Goal: Information Seeking & Learning: Learn about a topic

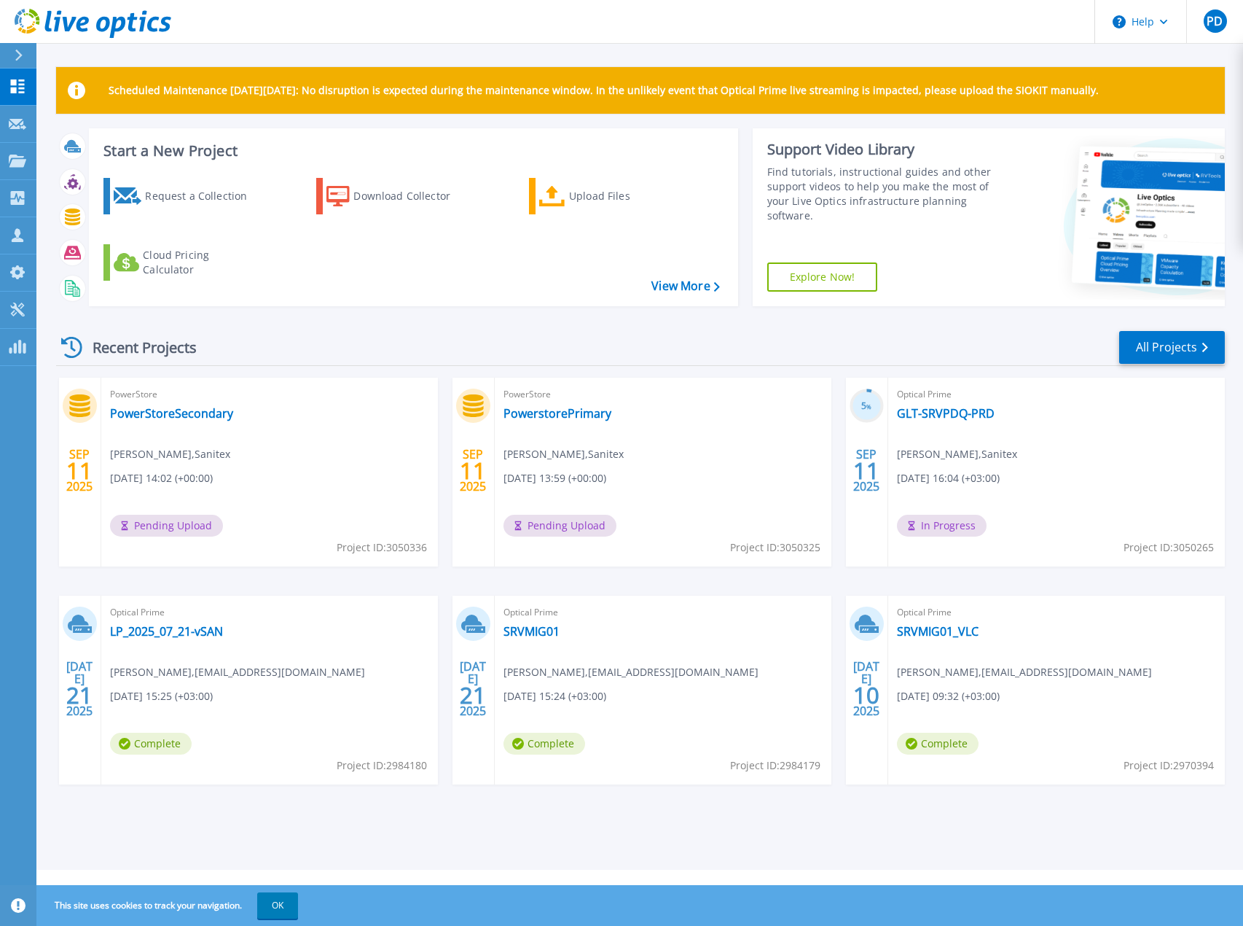
drag, startPoint x: 428, startPoint y: 550, endPoint x: 388, endPoint y: 548, distance: 39.4
click at [388, 548] on div "PowerStore PowerStoreSecondary Egidijus Zem , Sanitex 09/11/2025, 14:02 (+00:00…" at bounding box center [269, 472] width 337 height 189
click at [418, 546] on span "Project ID: 3050336" at bounding box center [382, 547] width 90 height 16
drag, startPoint x: 426, startPoint y: 547, endPoint x: 383, endPoint y: 547, distance: 43.0
click at [383, 547] on div "PowerStore PowerStoreSecondary Egidijus Zem , Sanitex 09/11/2025, 14:02 (+00:00…" at bounding box center [269, 472] width 337 height 189
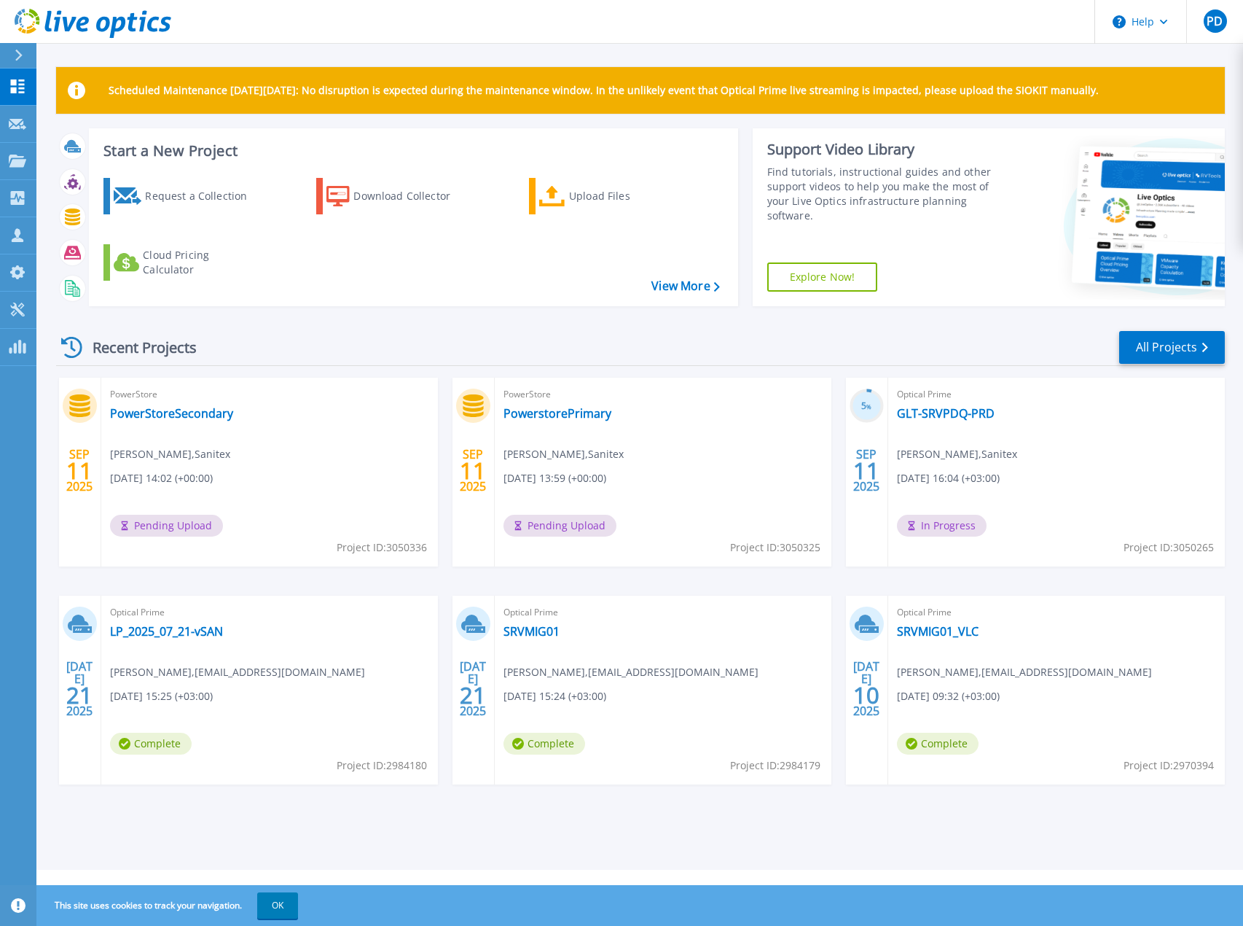
click at [399, 546] on span "Project ID: 3050336" at bounding box center [382, 547] width 90 height 16
drag, startPoint x: 337, startPoint y: 547, endPoint x: 424, endPoint y: 550, distance: 87.5
click at [424, 550] on span "Project ID: 3050336" at bounding box center [382, 547] width 90 height 16
copy span "Project ID: 3050336"
drag, startPoint x: 727, startPoint y: 548, endPoint x: 749, endPoint y: 547, distance: 22.6
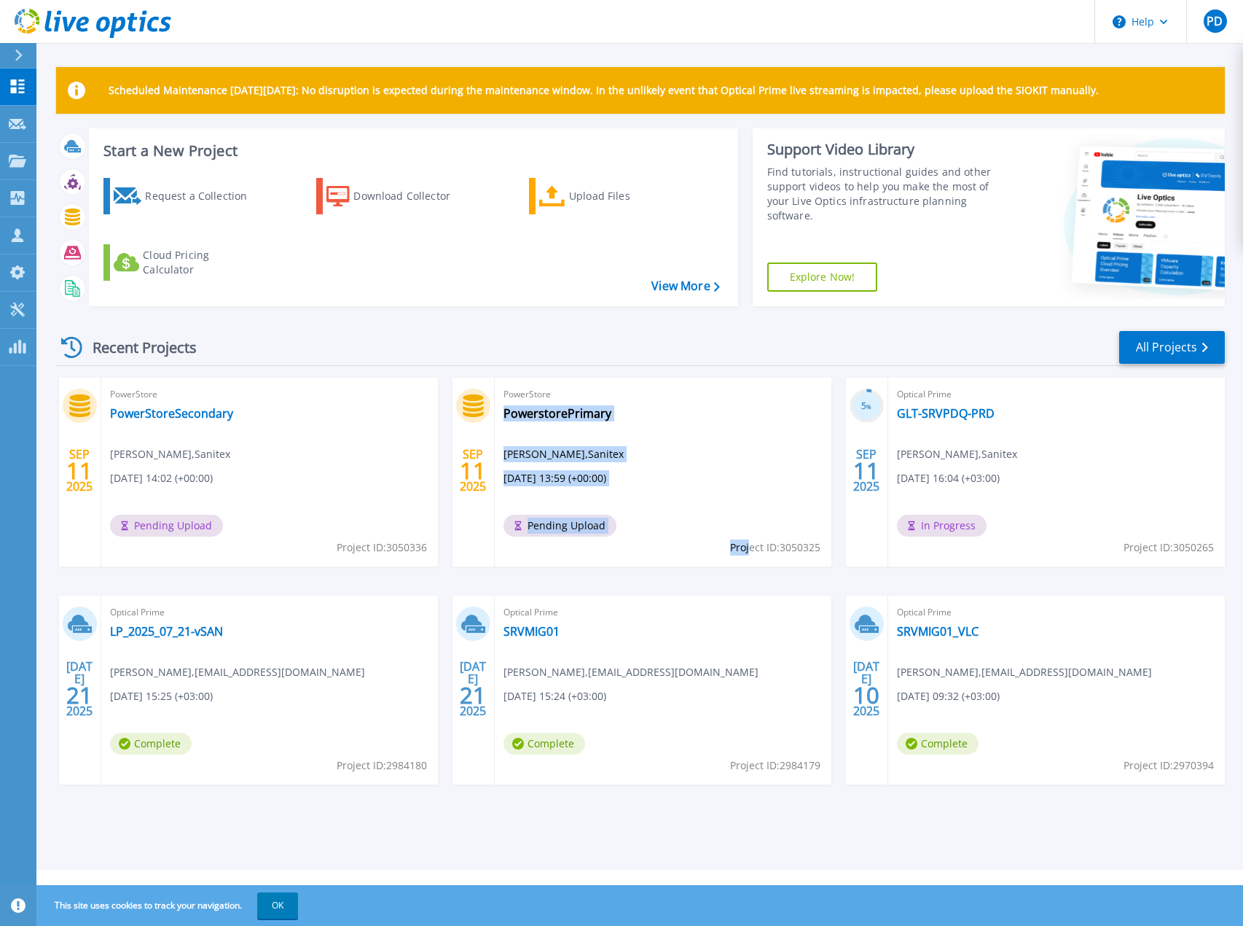
click at [749, 547] on div "PowerStore PowerstorePrimary Egidijus Zem , Sanitex 09/11/2025, 13:59 (+00:00) …" at bounding box center [663, 472] width 337 height 189
click at [719, 569] on div "SEP 11 2025 PowerStore PowerStoreSecondary Egidijus Zem , Sanitex 09/11/2025, 1…" at bounding box center [634, 596] width 1181 height 436
drag, startPoint x: 727, startPoint y: 547, endPoint x: 792, endPoint y: 550, distance: 64.9
click at [792, 550] on div "PowerStore PowerstorePrimary Egidijus Zem , Sanitex 09/11/2025, 13:59 (+00:00) …" at bounding box center [663, 472] width 337 height 189
click at [768, 575] on div "SEP 11 2025 PowerStore PowerStoreSecondary Egidijus Zem , Sanitex 09/11/2025, 1…" at bounding box center [634, 596] width 1181 height 436
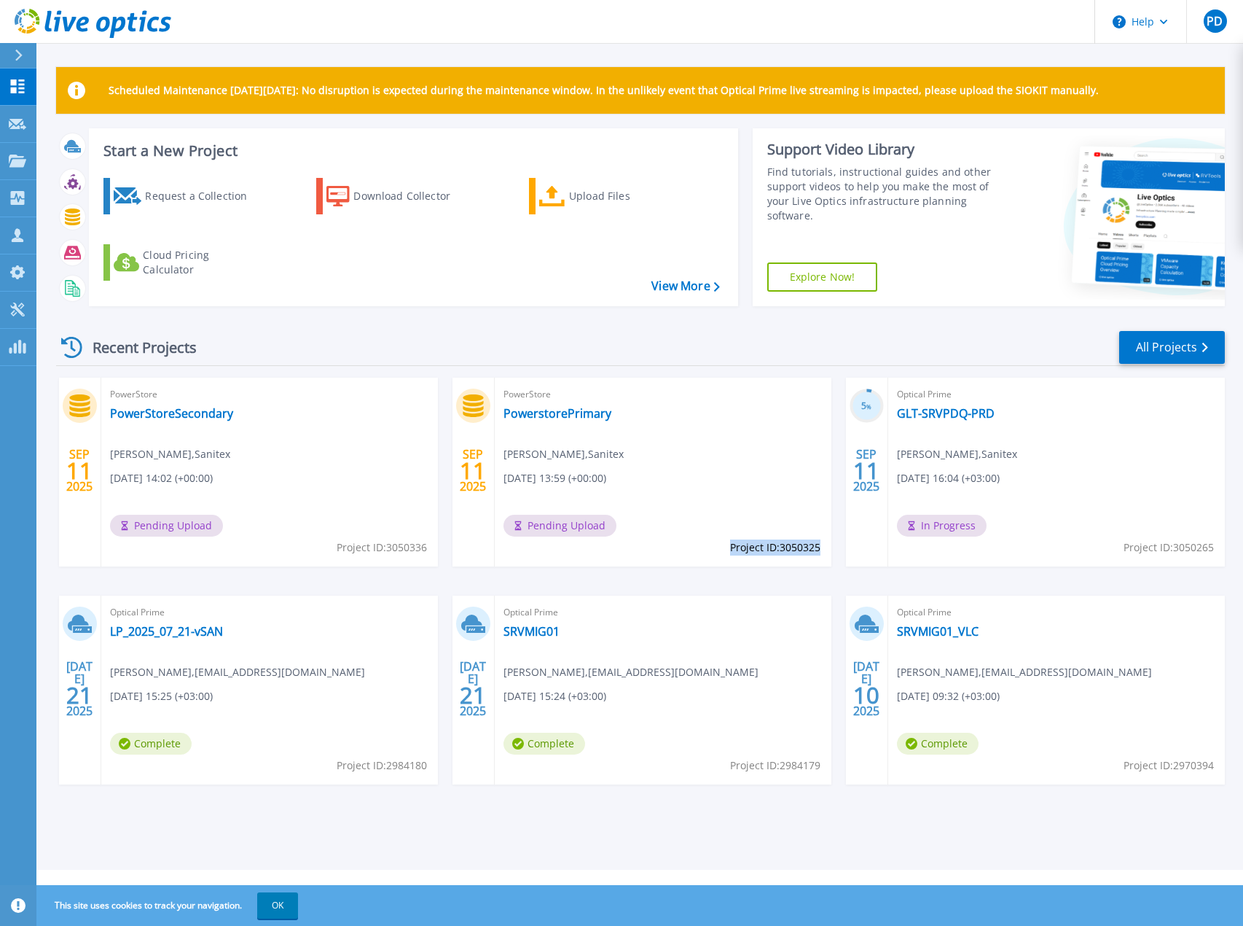
drag, startPoint x: 731, startPoint y: 547, endPoint x: 819, endPoint y: 550, distance: 87.5
click at [819, 550] on span "Project ID: 3050325" at bounding box center [775, 547] width 90 height 16
copy span "Project ID: 3050325"
drag, startPoint x: 1128, startPoint y: 547, endPoint x: 1202, endPoint y: 552, distance: 74.6
click at [1202, 552] on span "Project ID: 3050265" at bounding box center [1169, 547] width 90 height 16
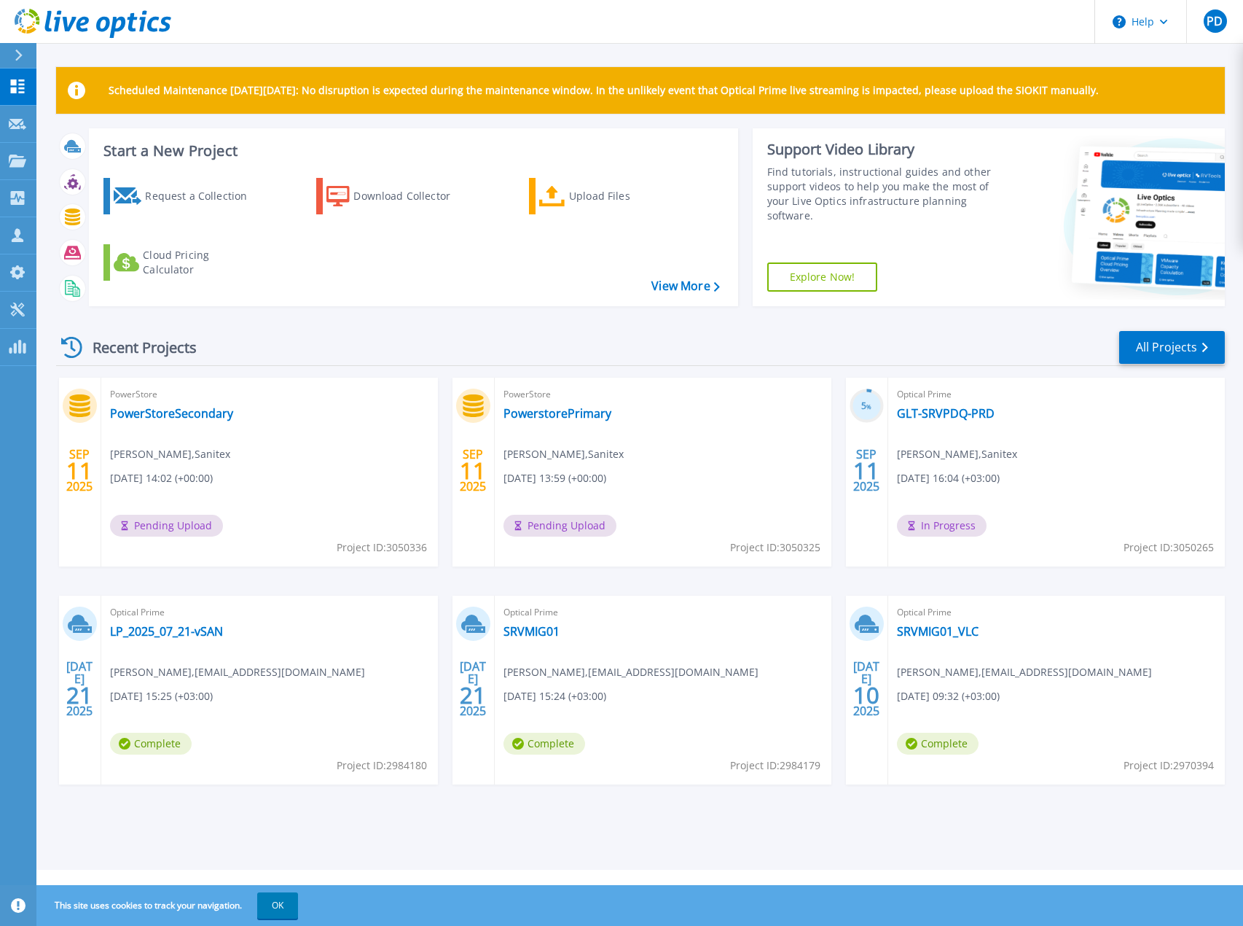
click at [1124, 550] on span "Project ID: 3050265" at bounding box center [1169, 547] width 90 height 16
drag, startPoint x: 1122, startPoint y: 549, endPoint x: 1212, endPoint y: 549, distance: 89.7
click at [1212, 549] on span "Project ID: 3050265" at bounding box center [1169, 547] width 90 height 16
copy span "Project ID: 3050265"
click at [929, 410] on link "GLT-SRVPDQ-PRD" at bounding box center [946, 413] width 98 height 15
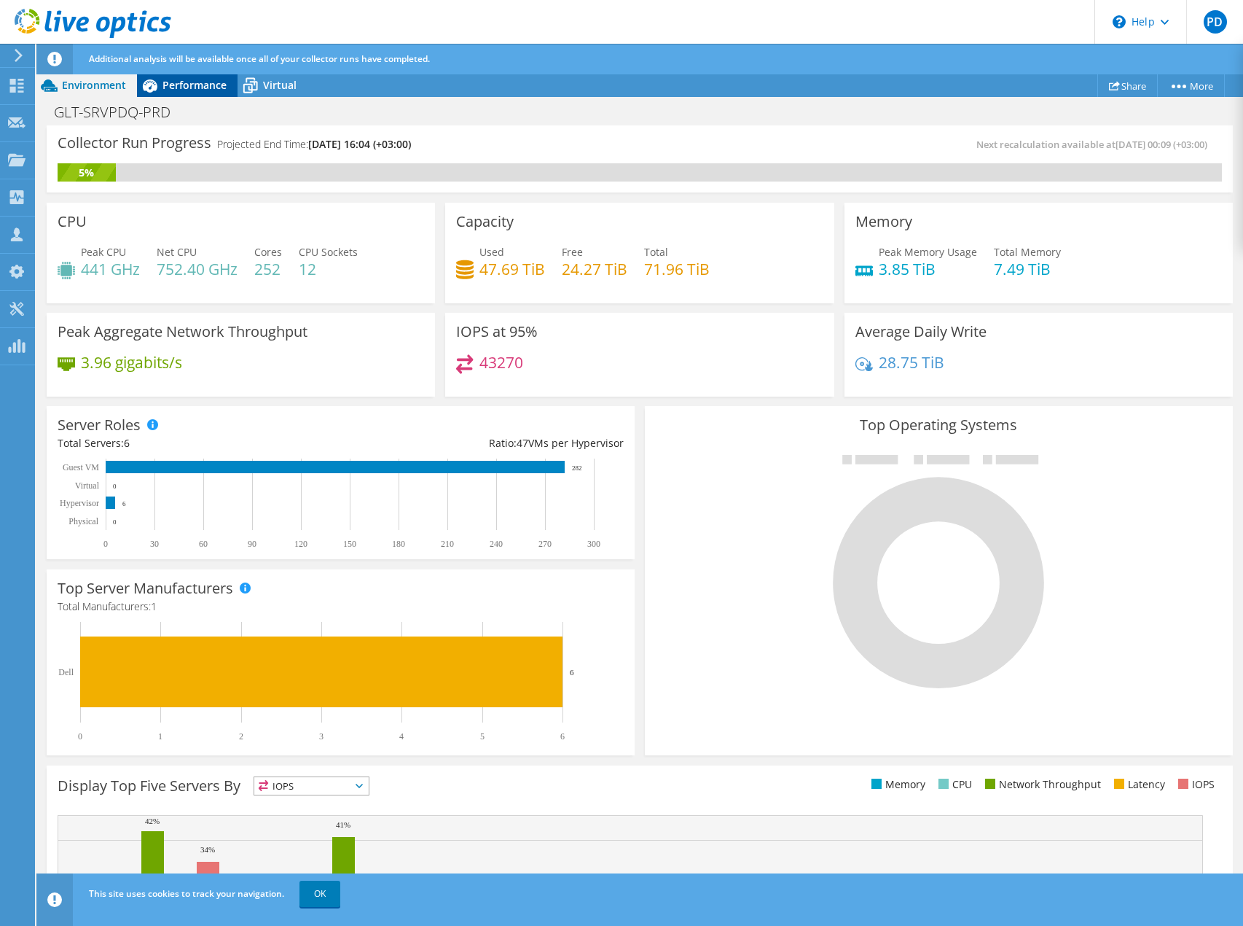
click at [197, 87] on span "Performance" at bounding box center [195, 85] width 64 height 14
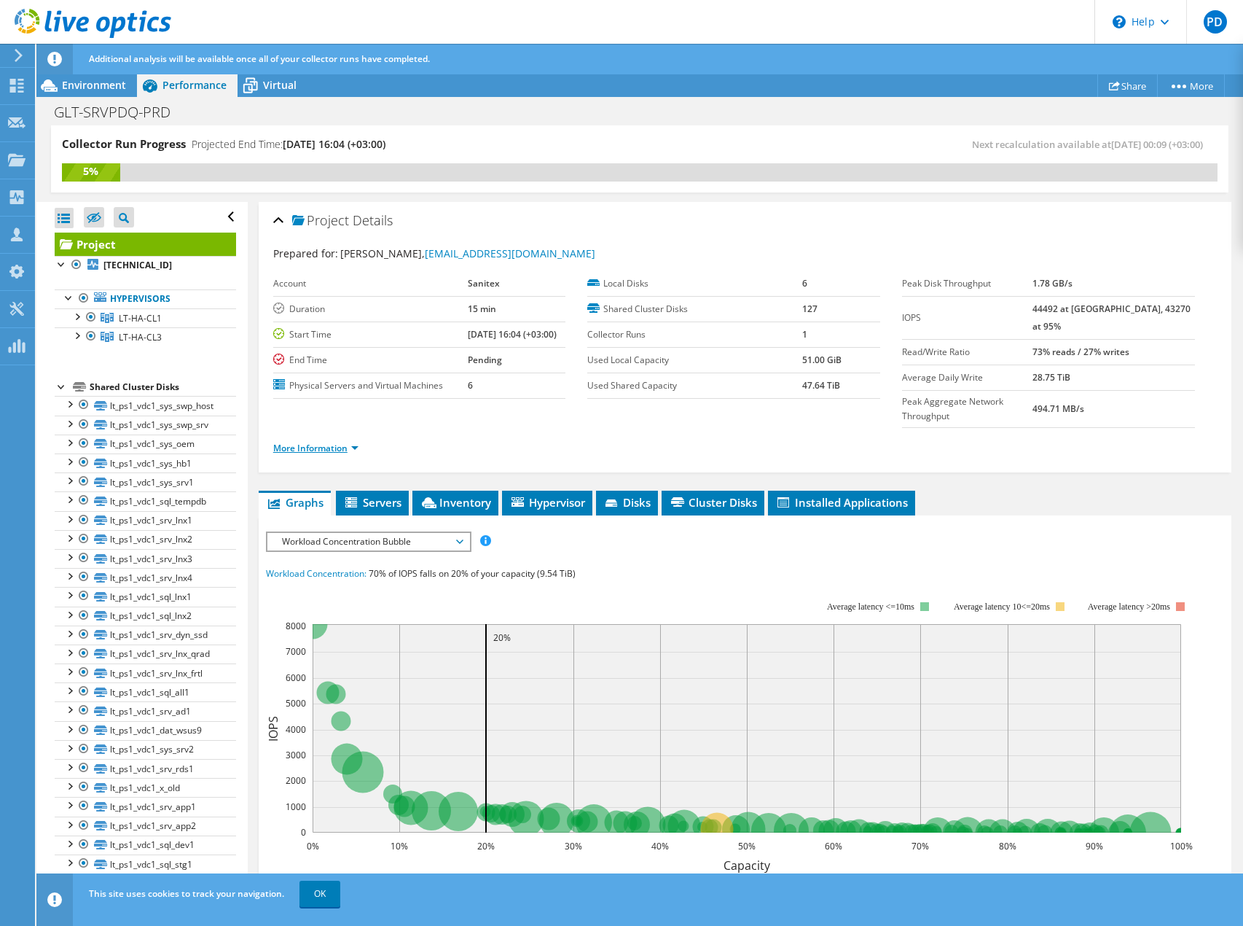
click at [318, 442] on link "More Information" at bounding box center [315, 448] width 85 height 12
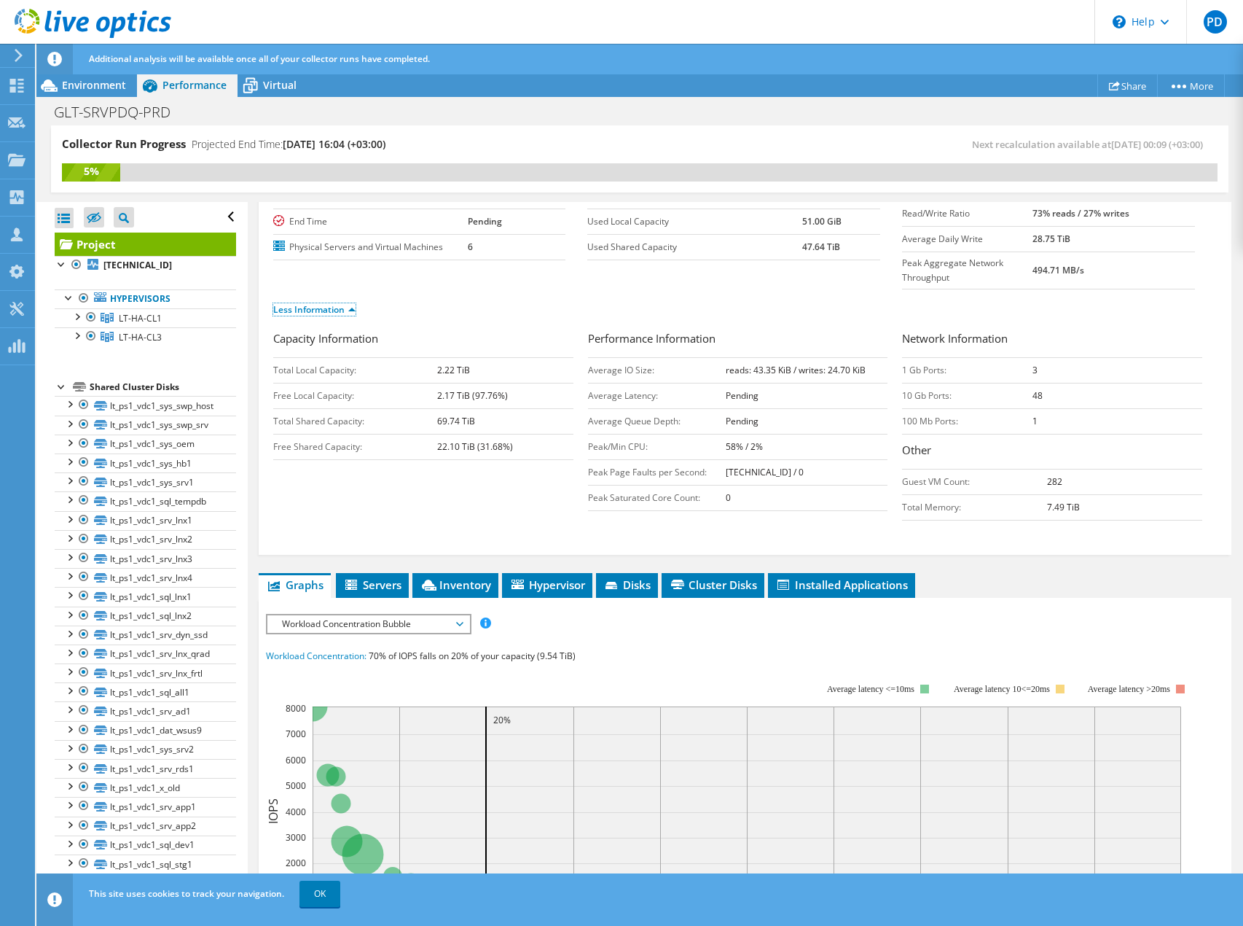
scroll to position [219, 0]
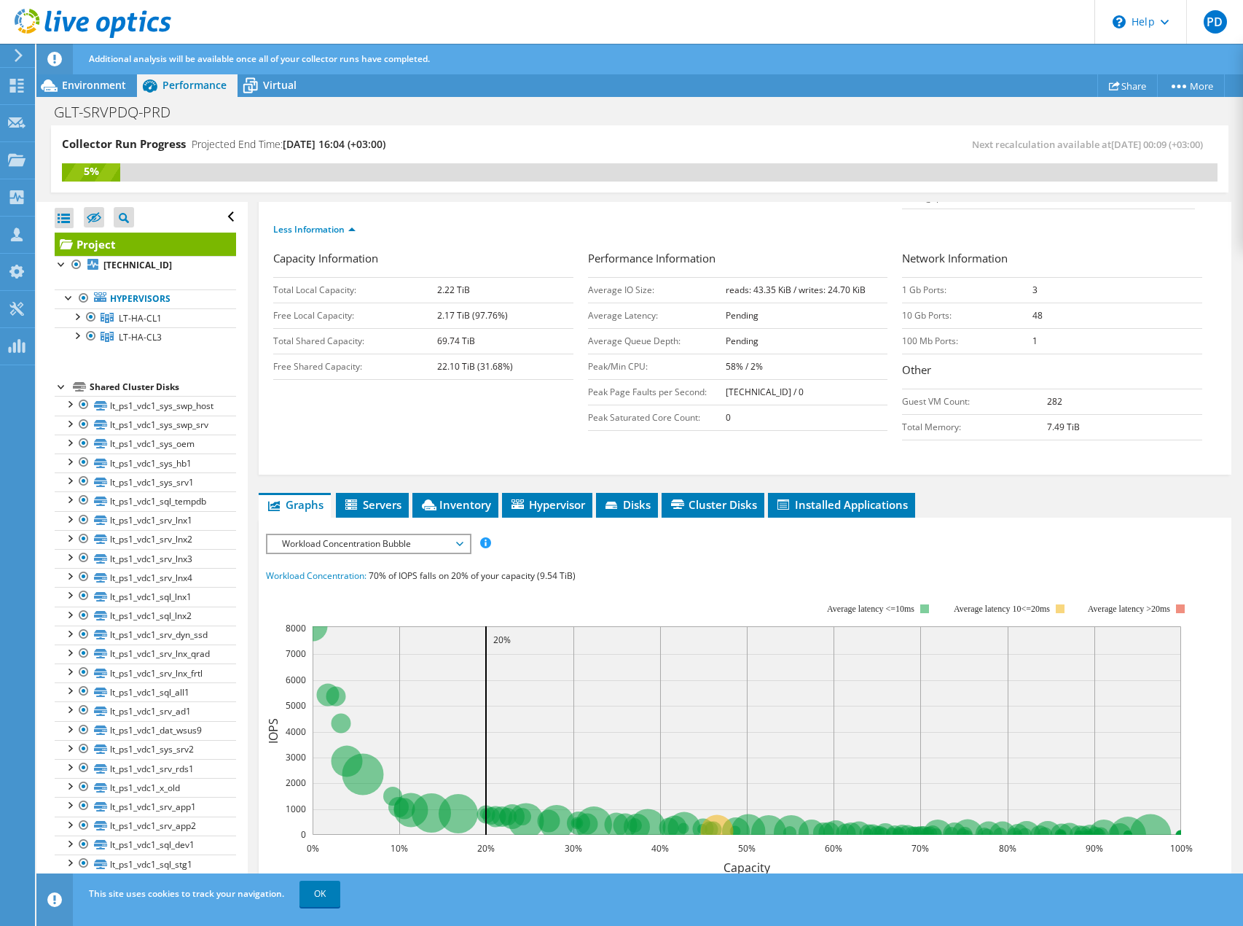
click at [388, 535] on span "Workload Concentration Bubble" at bounding box center [368, 543] width 187 height 17
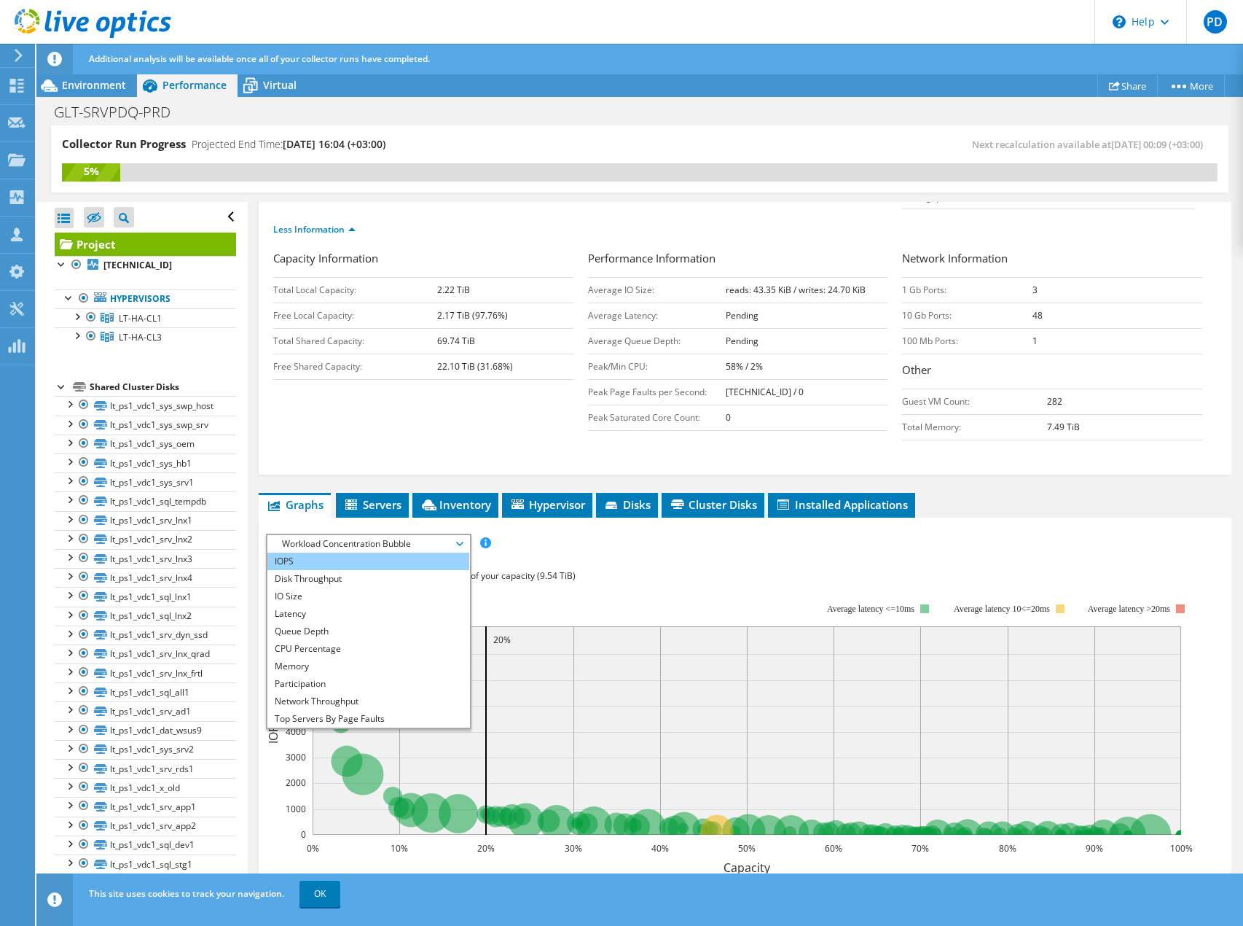
click at [346, 552] on li "IOPS" at bounding box center [368, 560] width 202 height 17
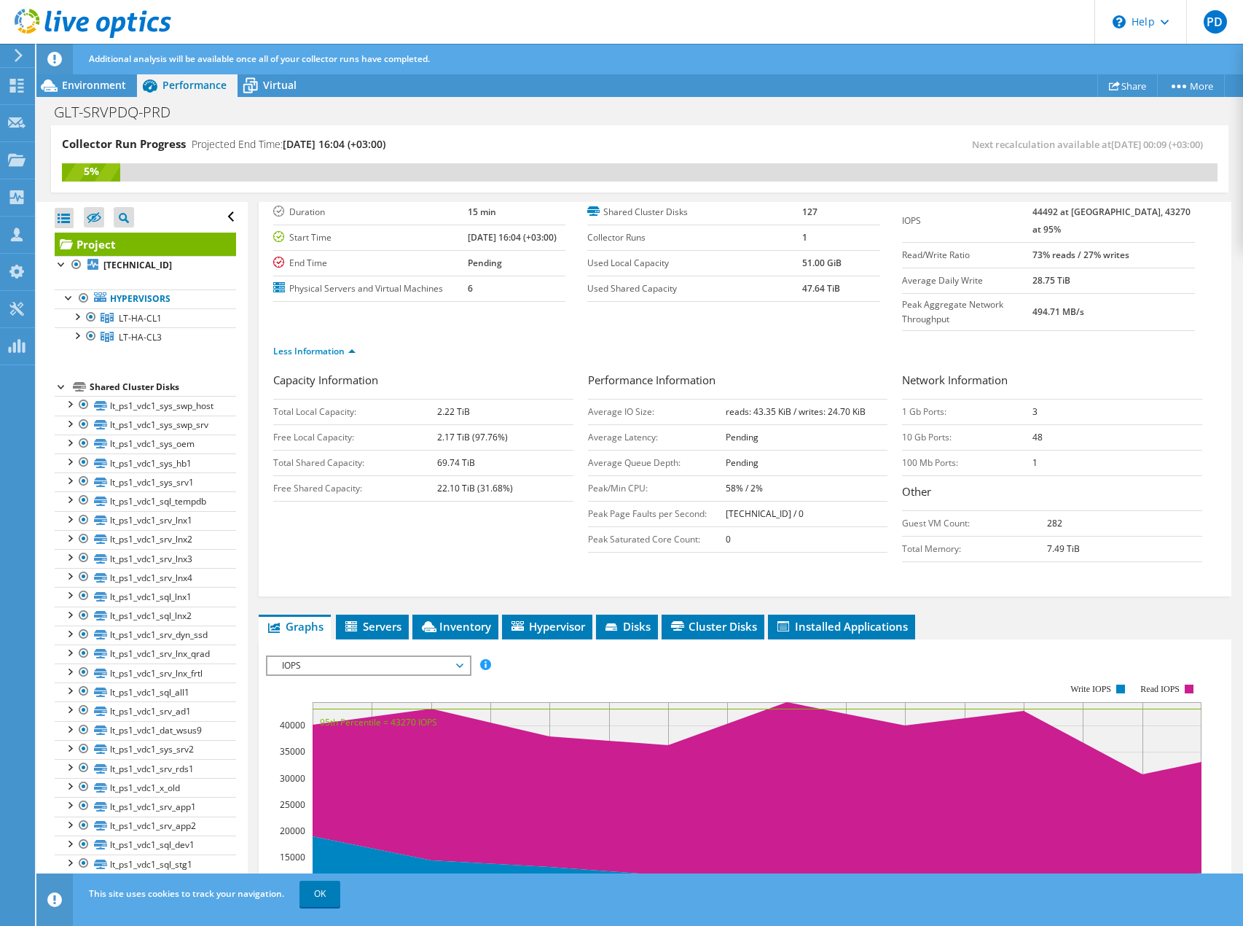
scroll to position [24, 0]
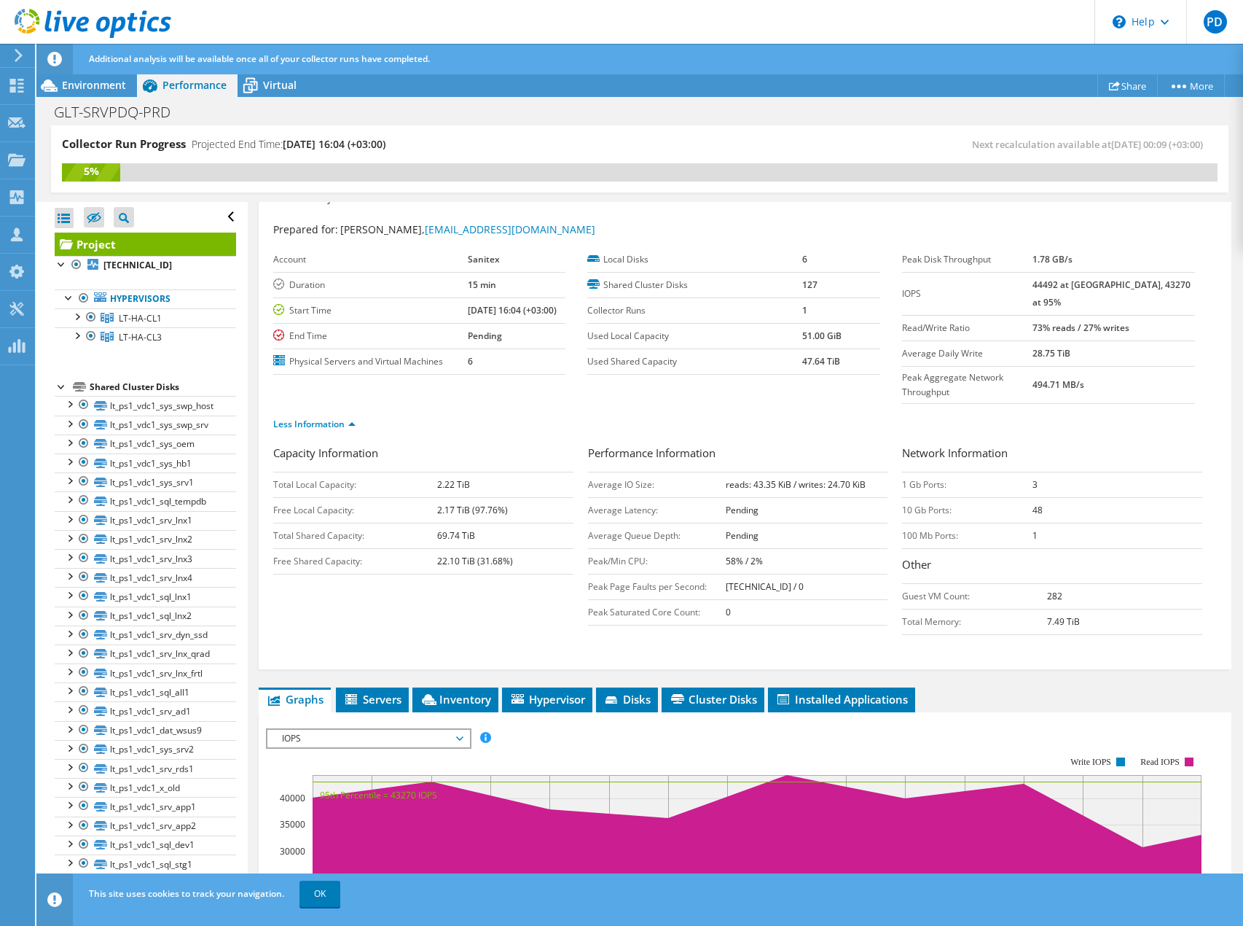
click at [481, 413] on ul "Less Information" at bounding box center [745, 423] width 944 height 20
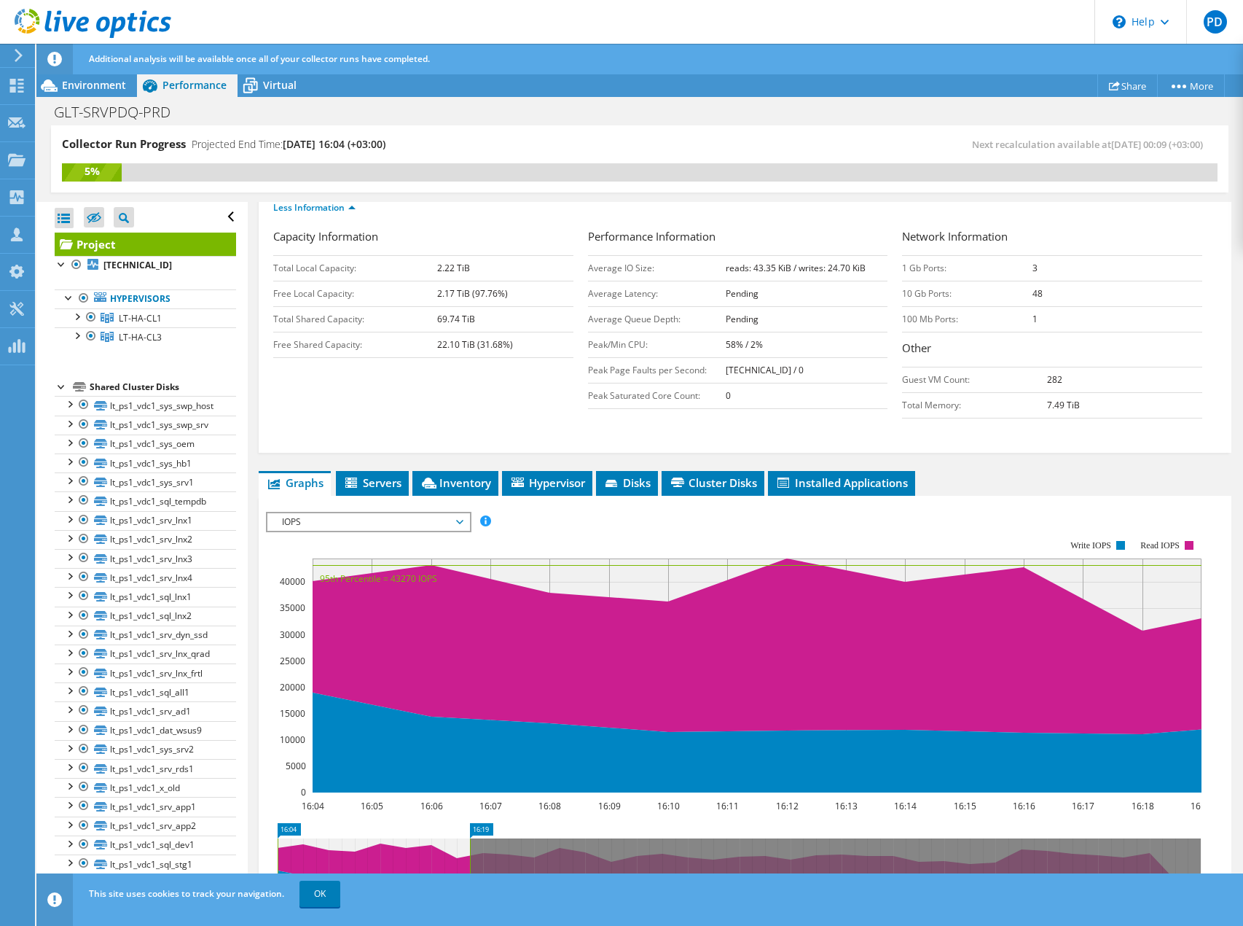
scroll to position [243, 0]
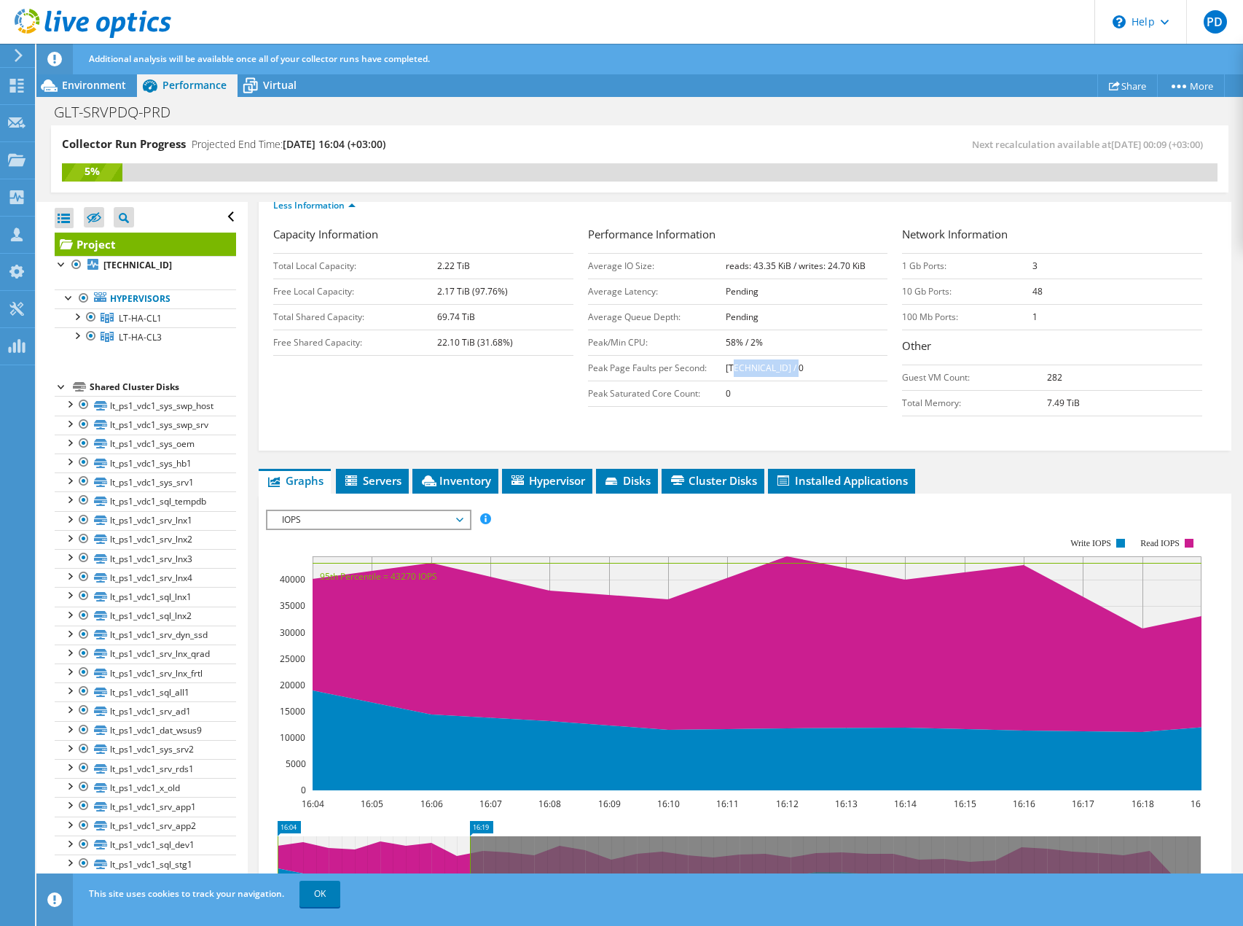
drag, startPoint x: 781, startPoint y: 330, endPoint x: 800, endPoint y: 330, distance: 18.2
click at [800, 355] on td "[TECHNICAL_ID] / 0" at bounding box center [807, 368] width 163 height 26
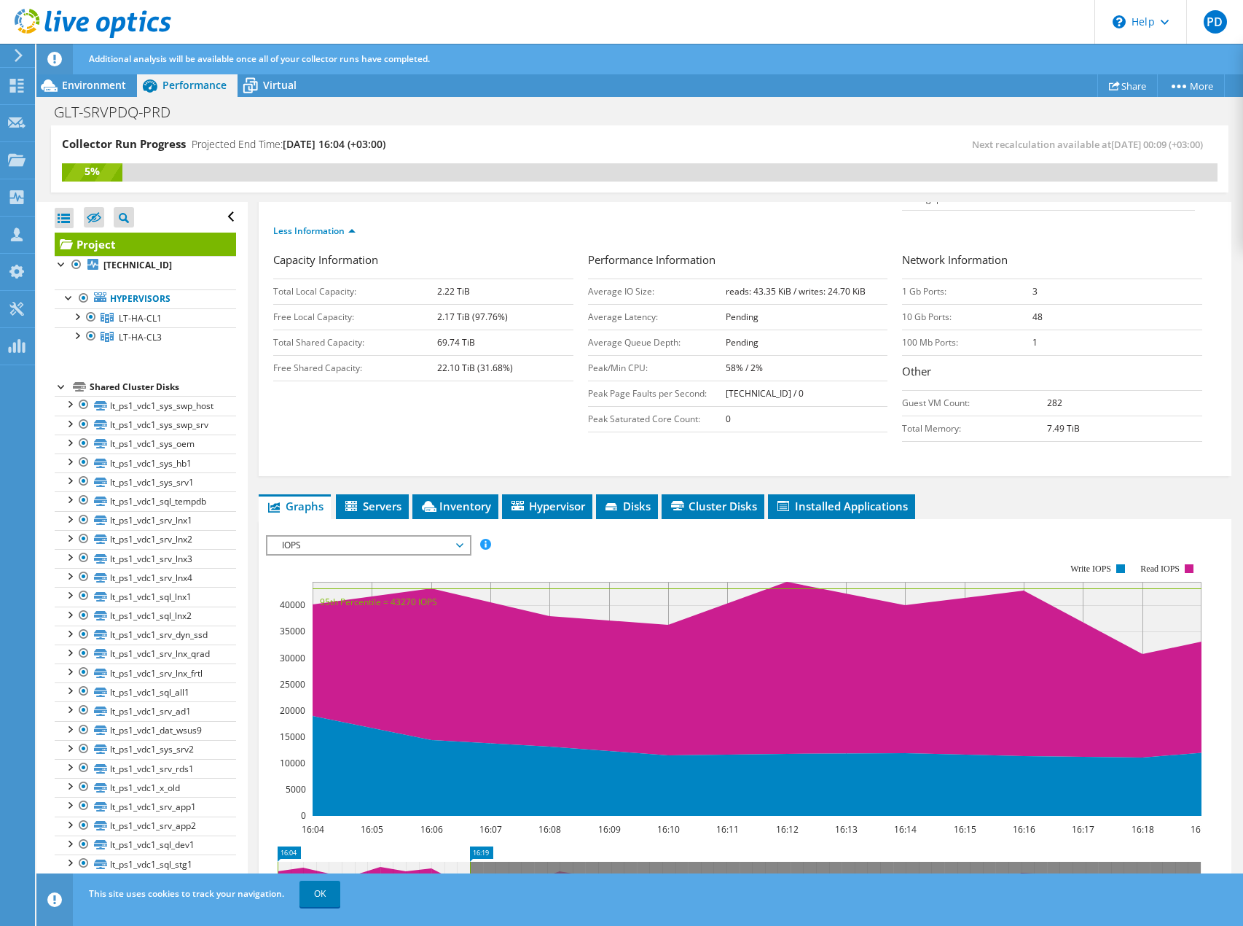
scroll to position [364, 0]
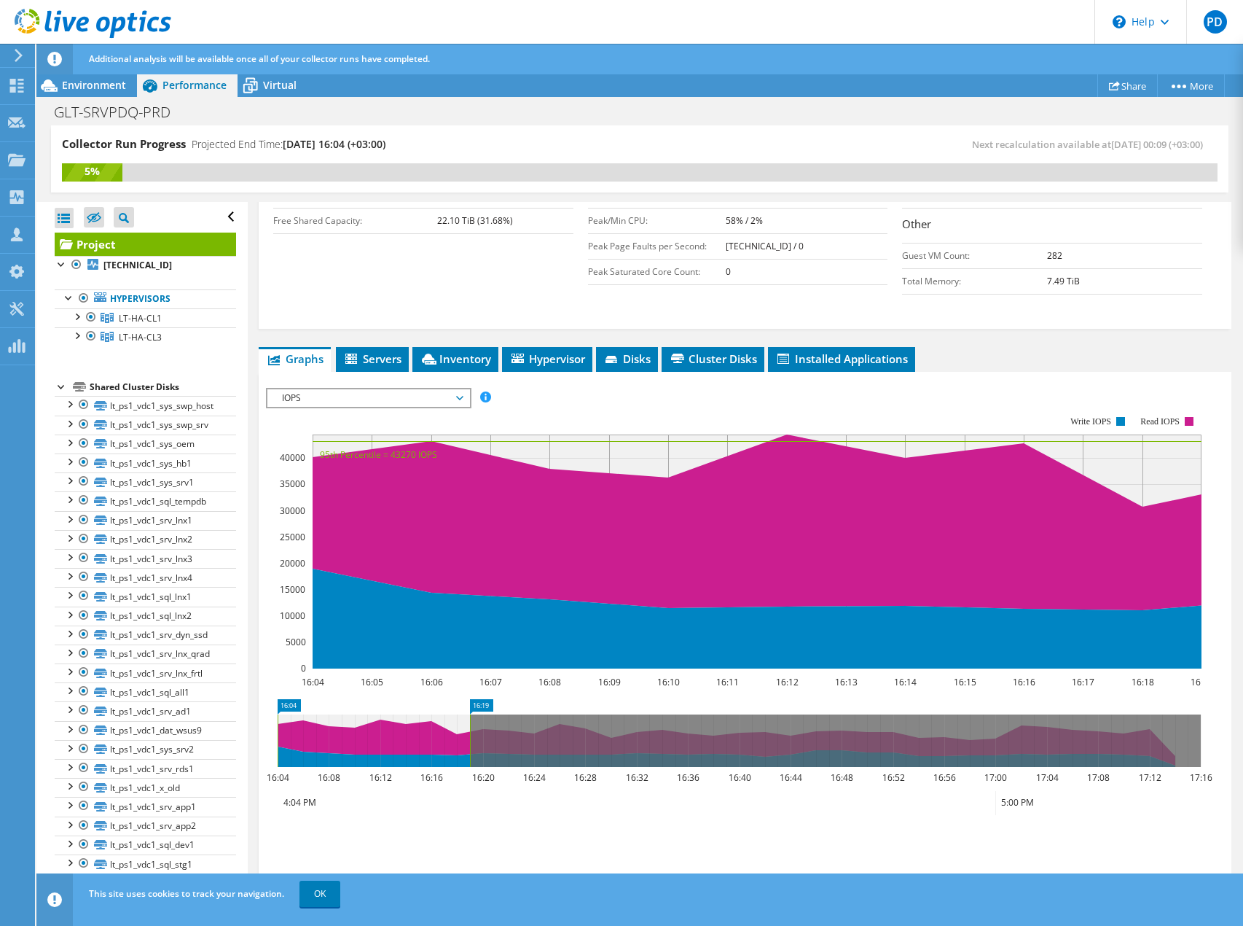
click at [348, 389] on span "IOPS" at bounding box center [368, 397] width 187 height 17
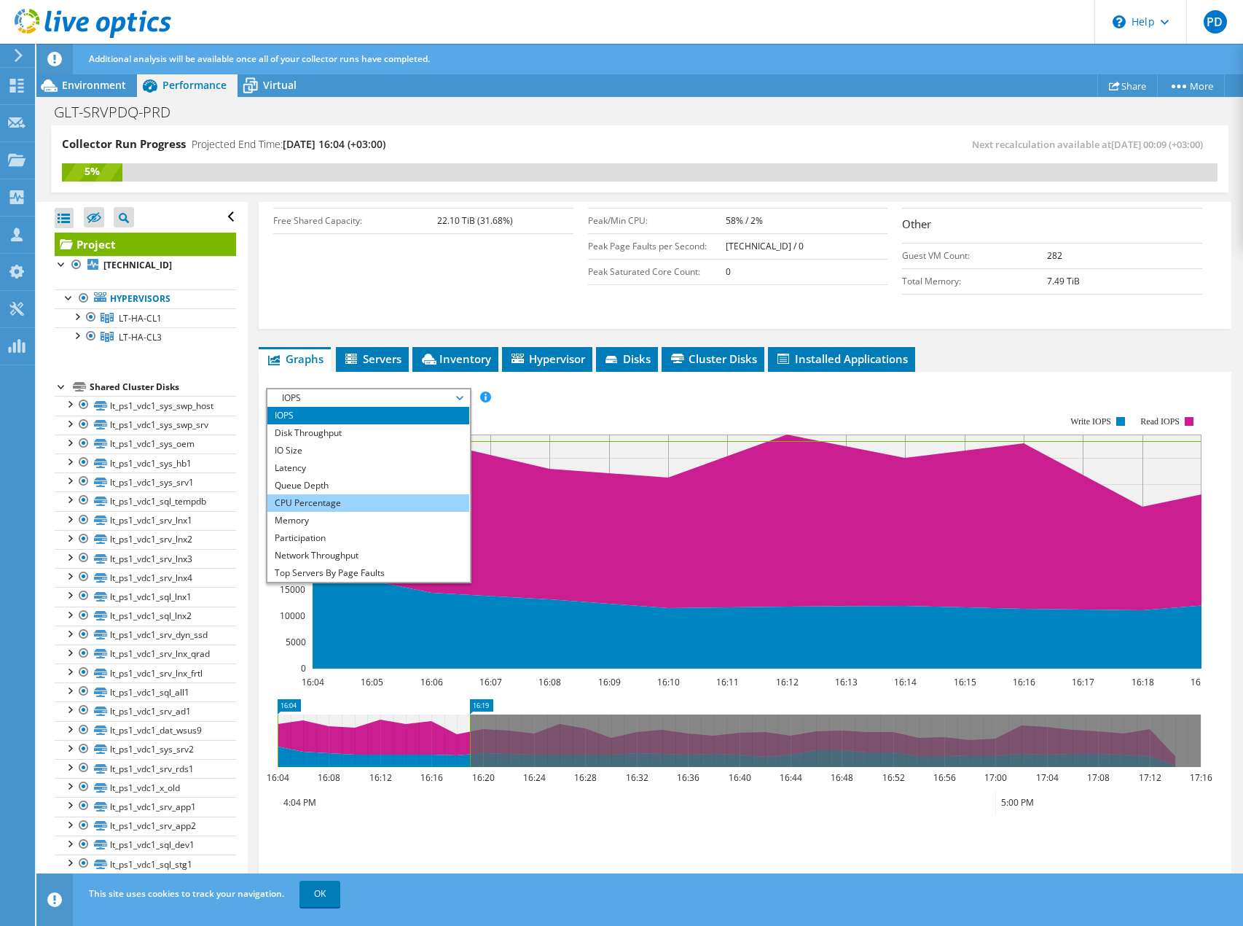
click at [316, 494] on li "CPU Percentage" at bounding box center [368, 502] width 202 height 17
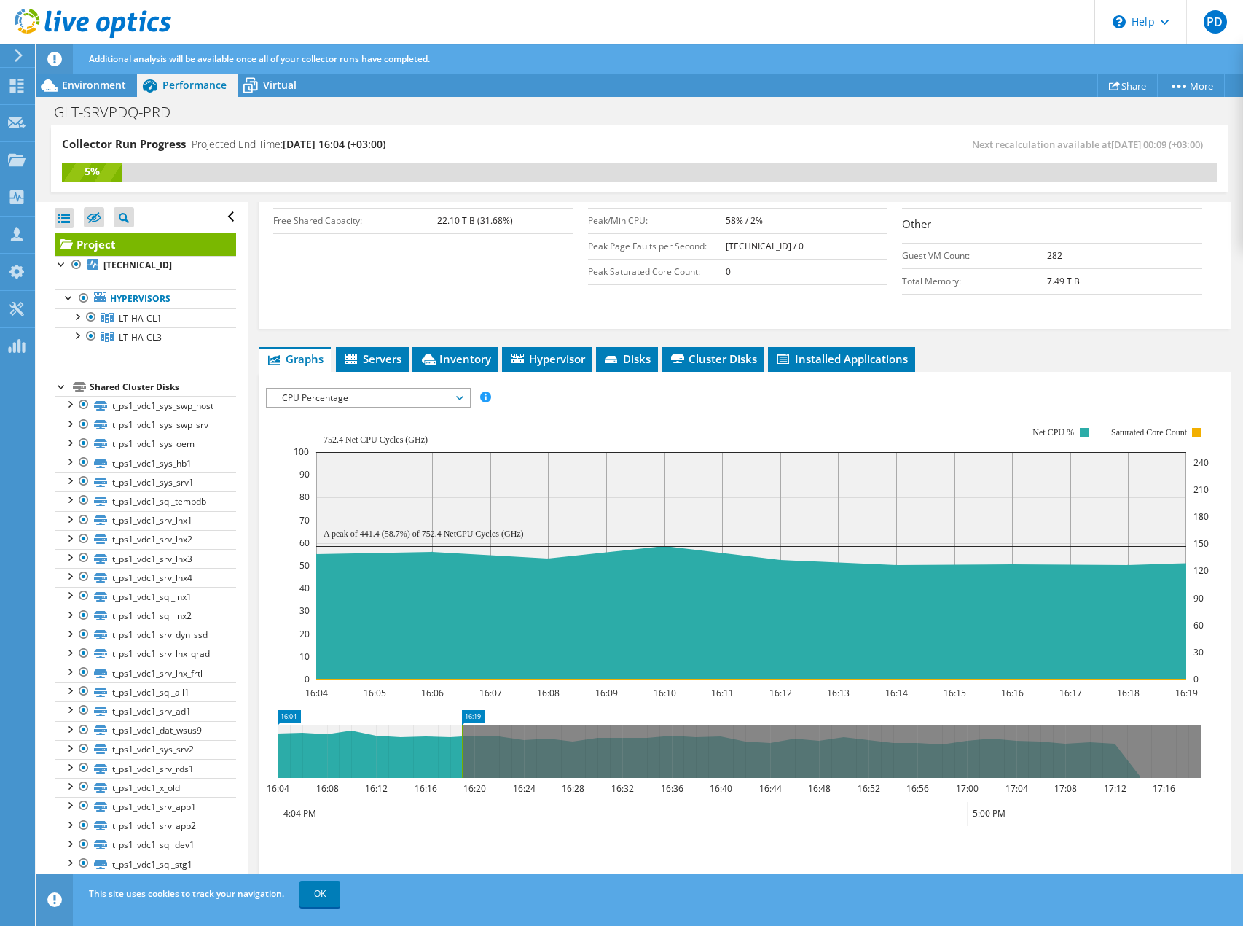
click at [402, 389] on span "CPU Percentage" at bounding box center [368, 397] width 187 height 17
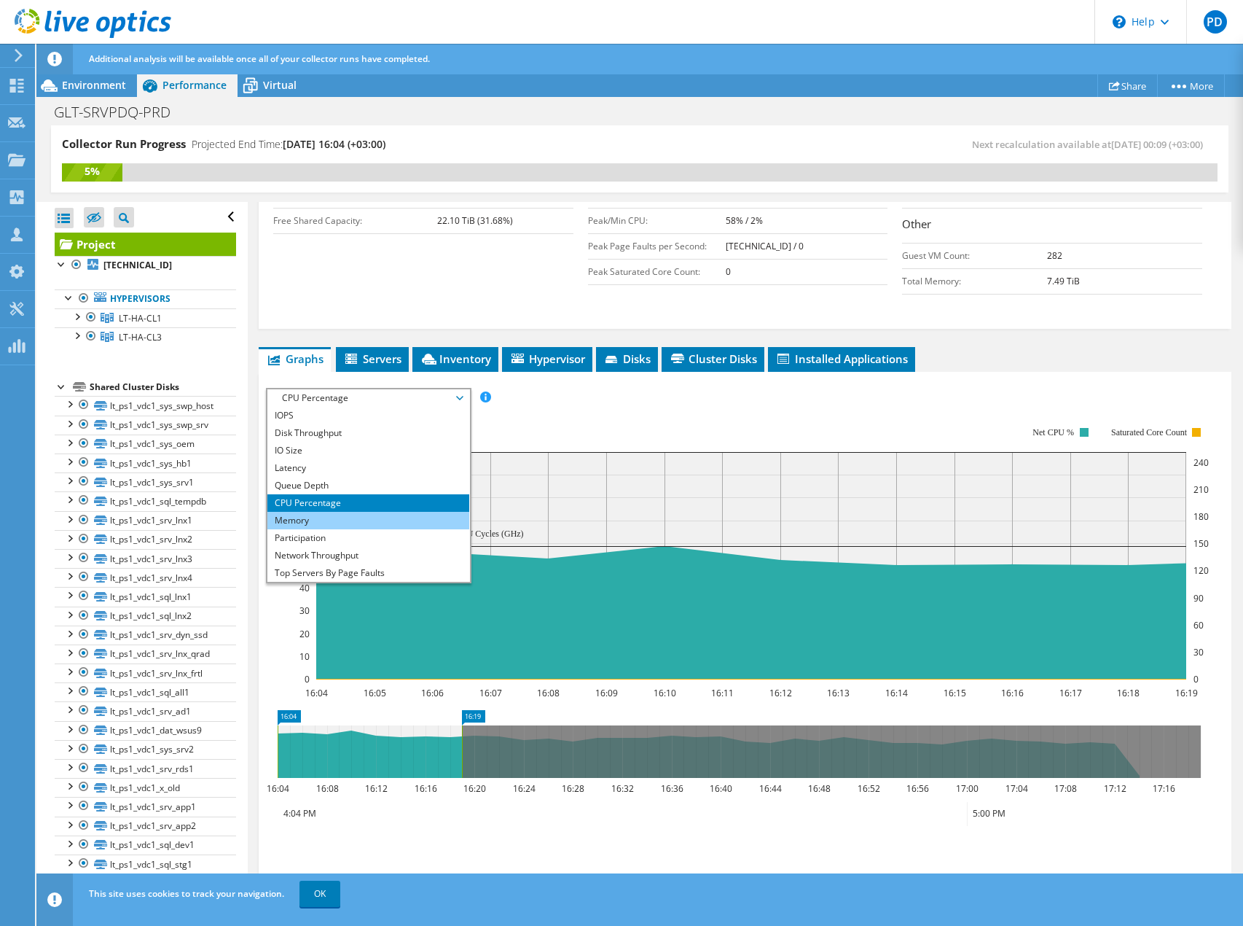
click at [345, 512] on li "Memory" at bounding box center [368, 520] width 202 height 17
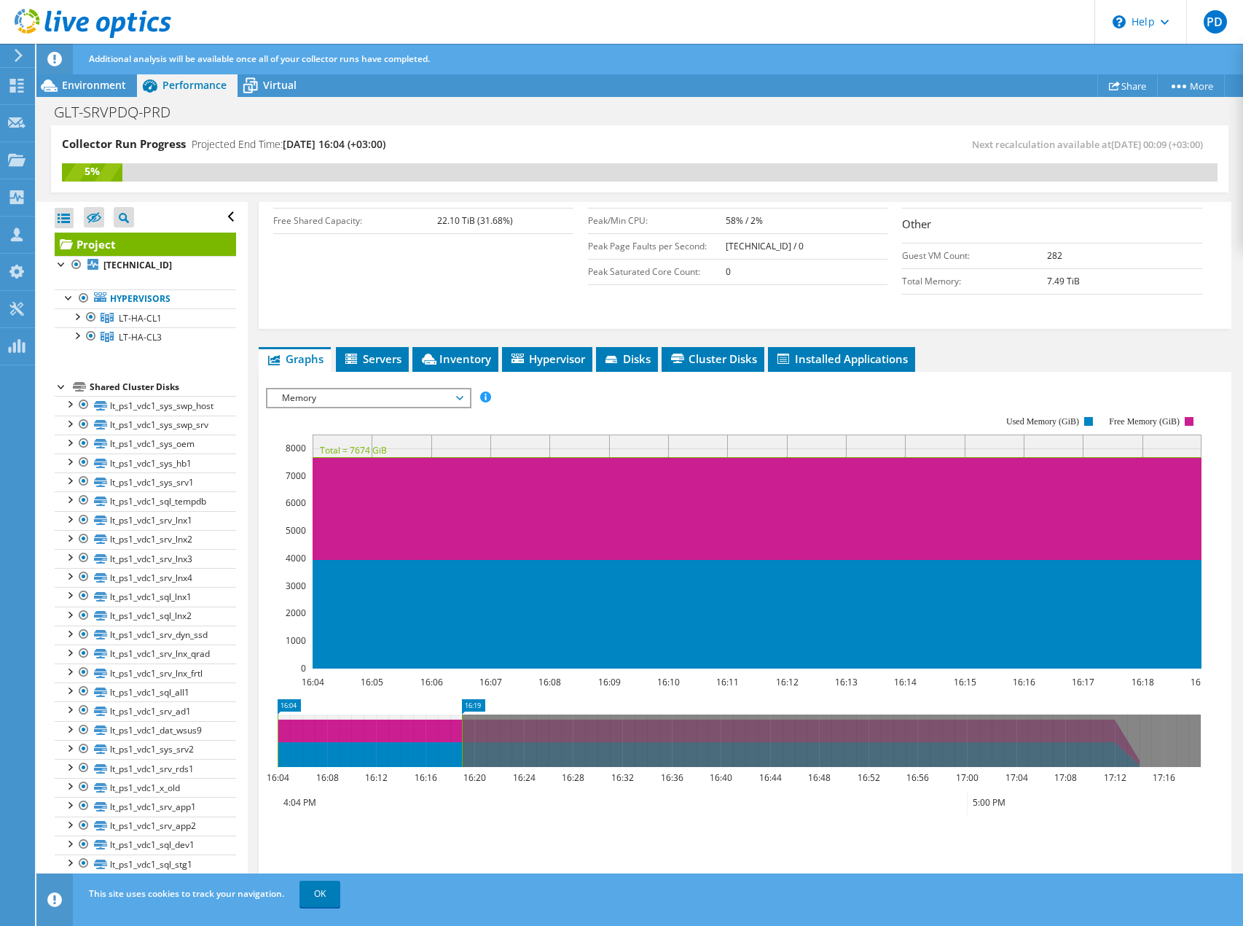
click at [347, 389] on span "Memory" at bounding box center [368, 397] width 187 height 17
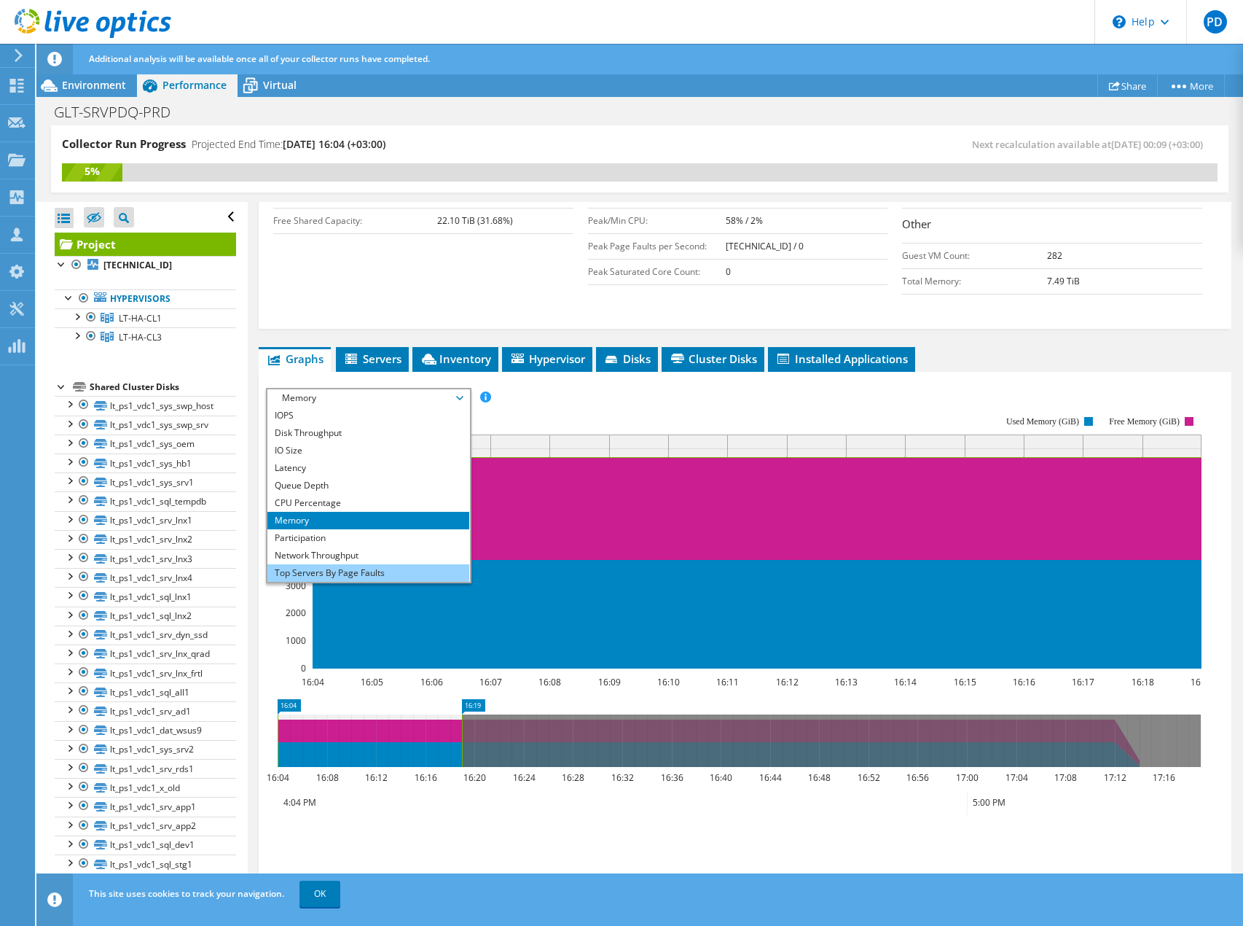
click at [327, 564] on li "Top Servers By Page Faults" at bounding box center [368, 572] width 202 height 17
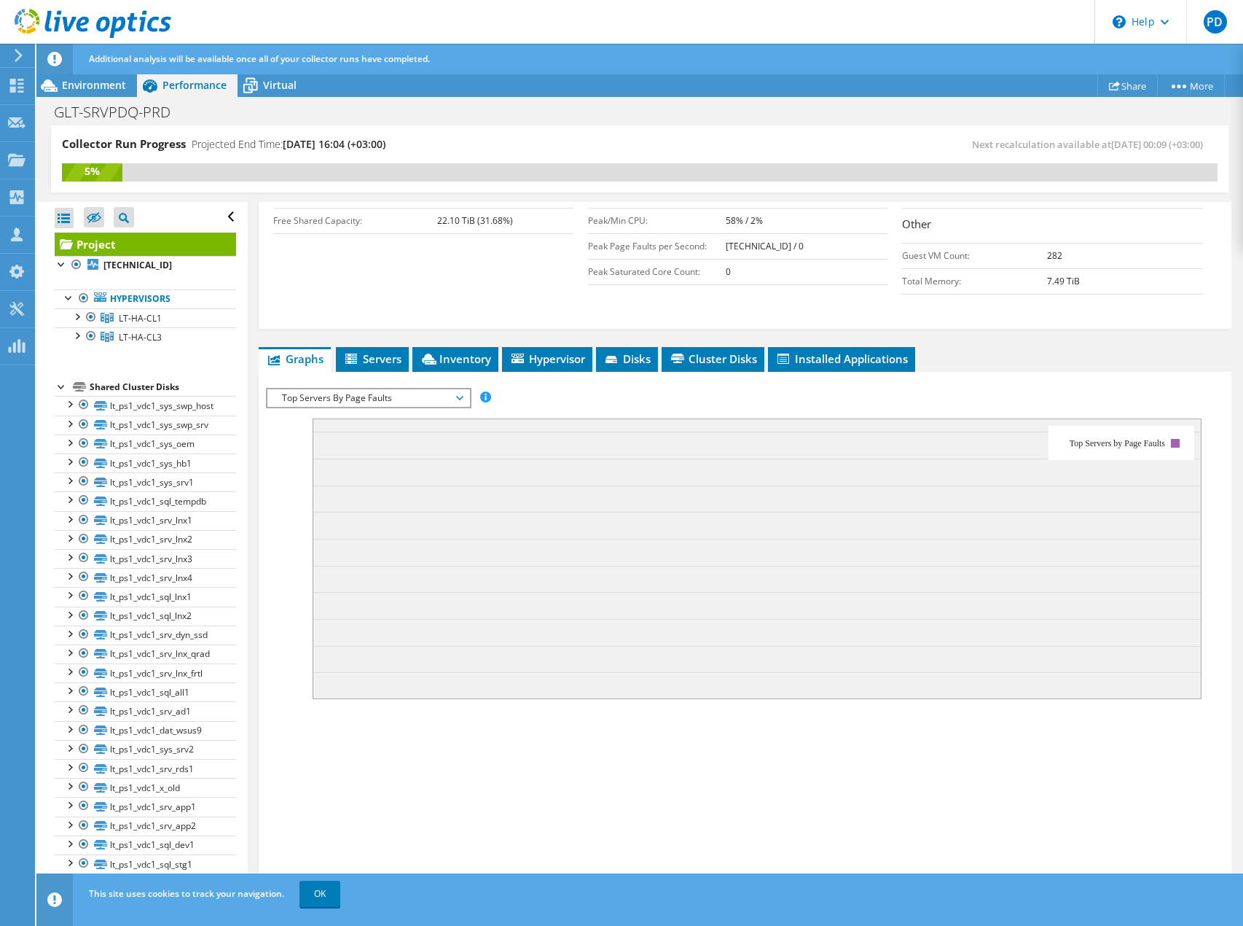
click at [389, 389] on span "Top Servers By Page Faults" at bounding box center [368, 397] width 187 height 17
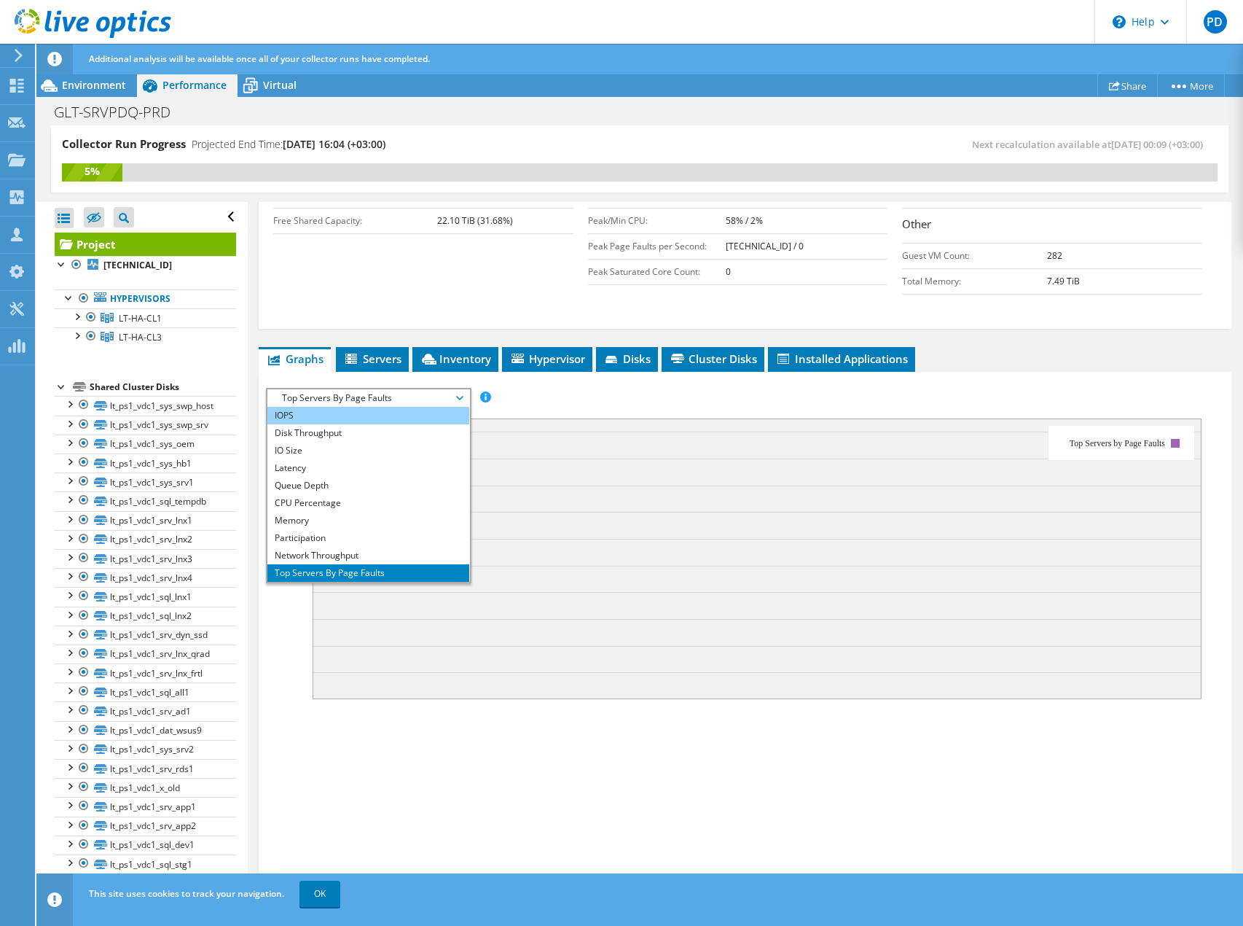
scroll to position [272, 0]
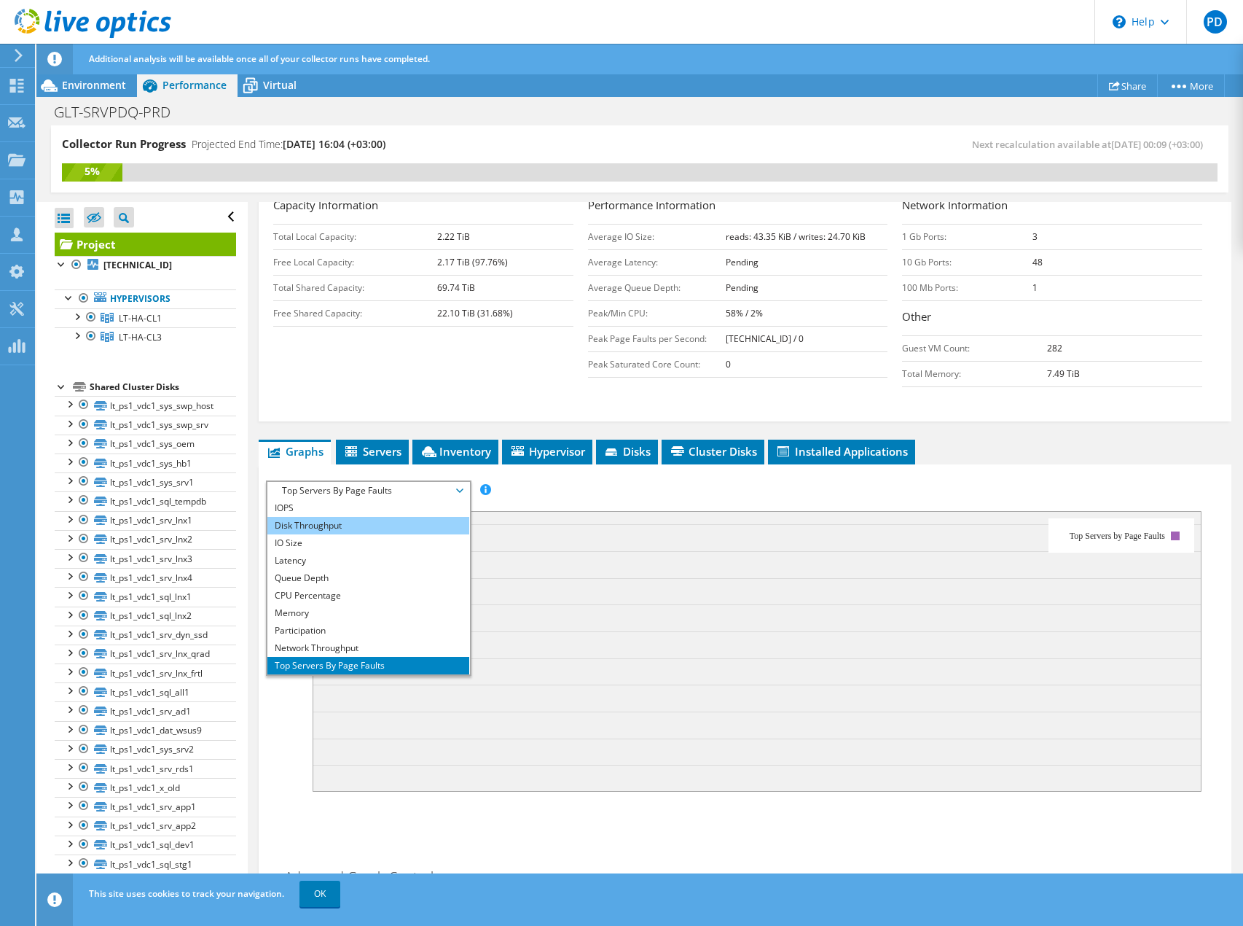
click at [332, 517] on li "Disk Throughput" at bounding box center [368, 525] width 202 height 17
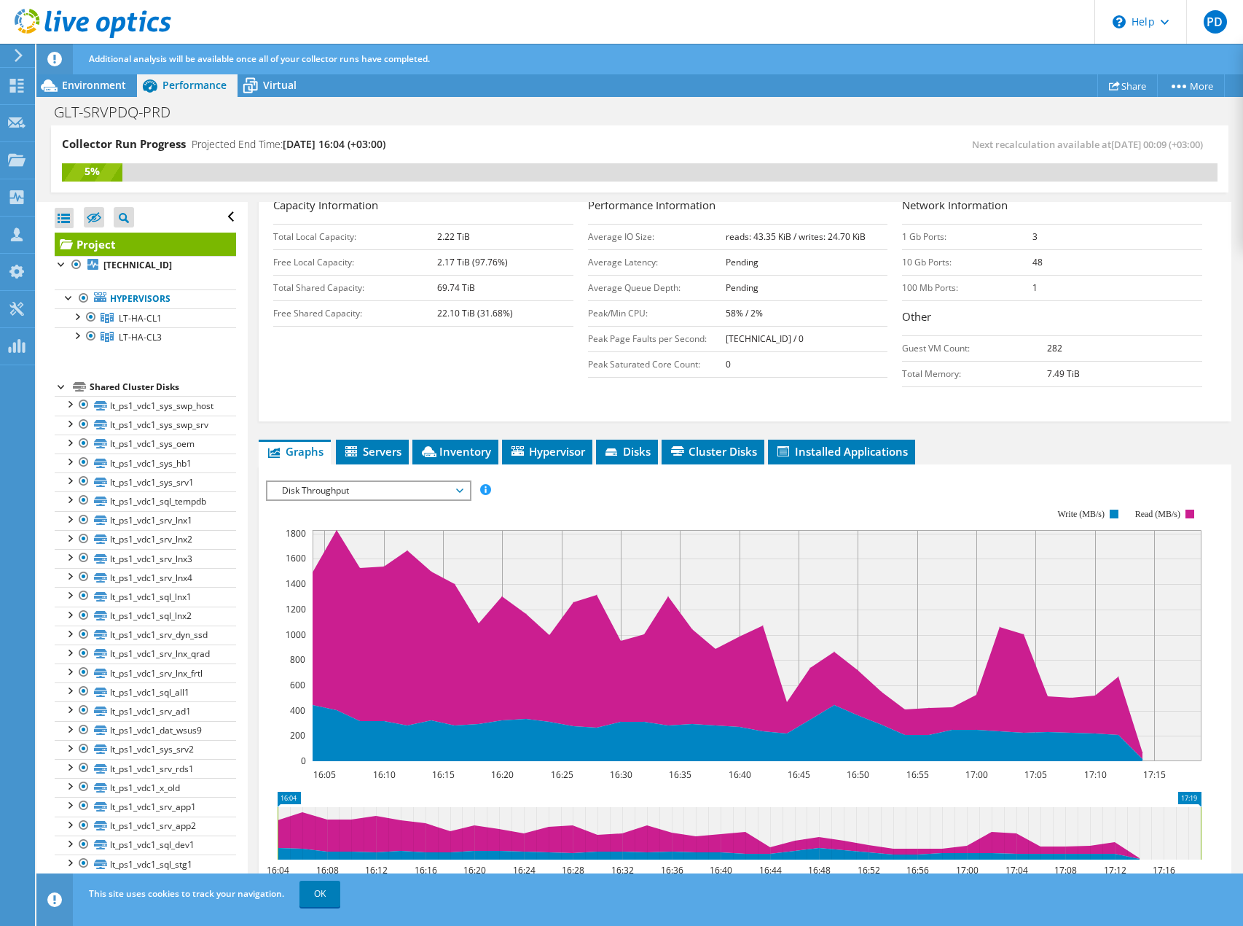
click at [837, 473] on div "IOPS Disk Throughput IO Size Latency Queue Depth CPU Percentage Memory Page Fau…" at bounding box center [745, 725] width 958 height 505
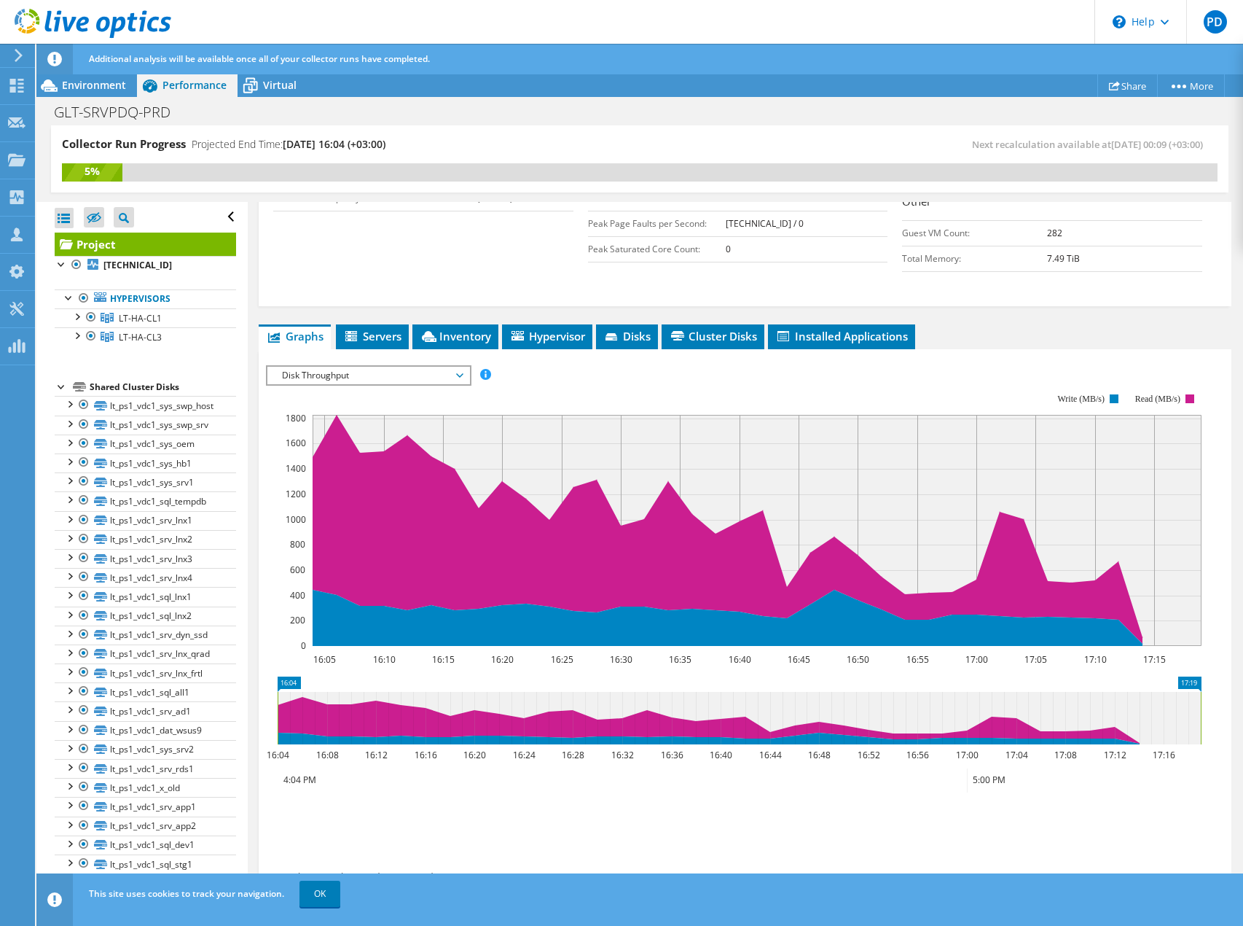
scroll to position [388, 0]
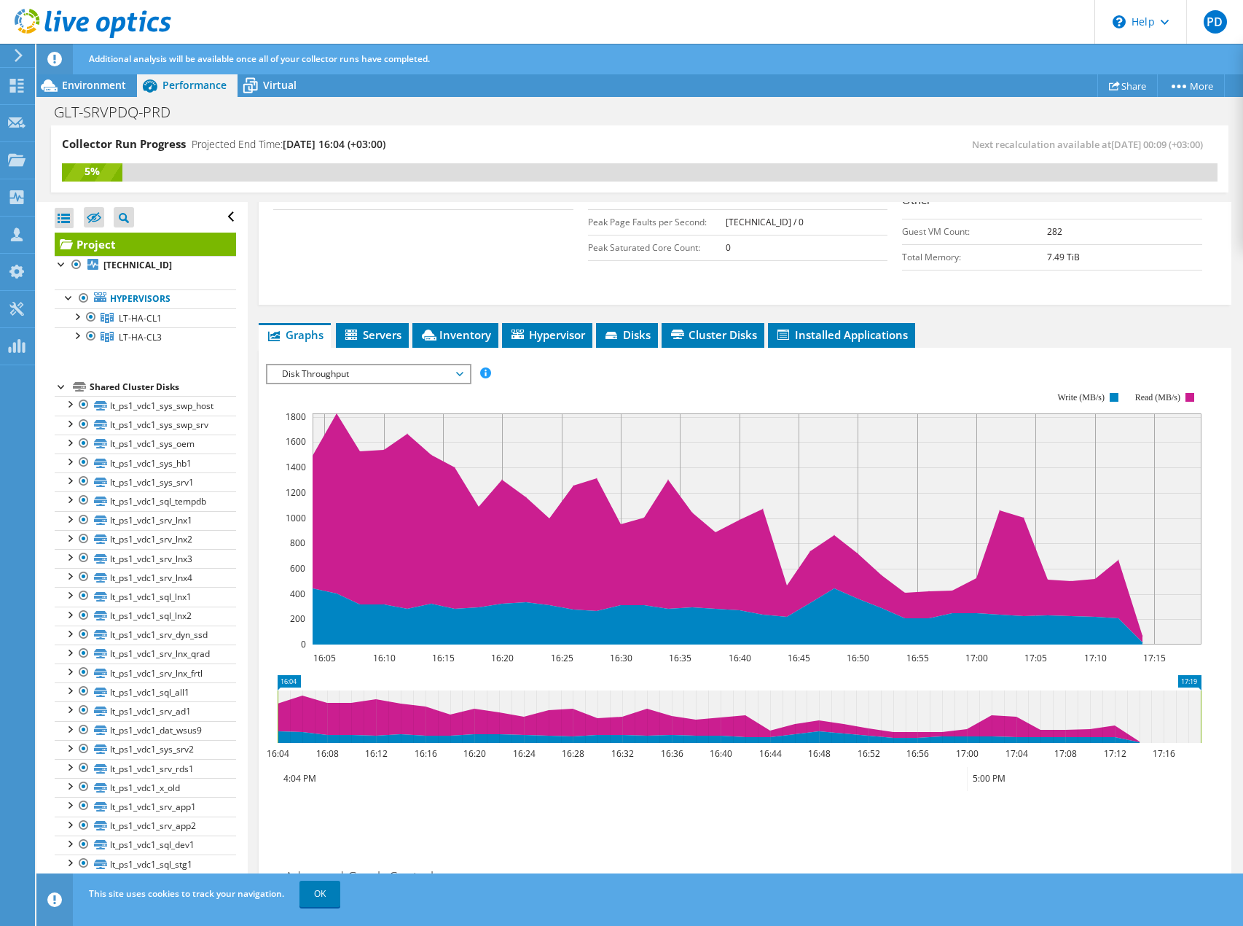
click at [421, 862] on h2 "Advanced Graph Controls" at bounding box center [352, 876] width 173 height 29
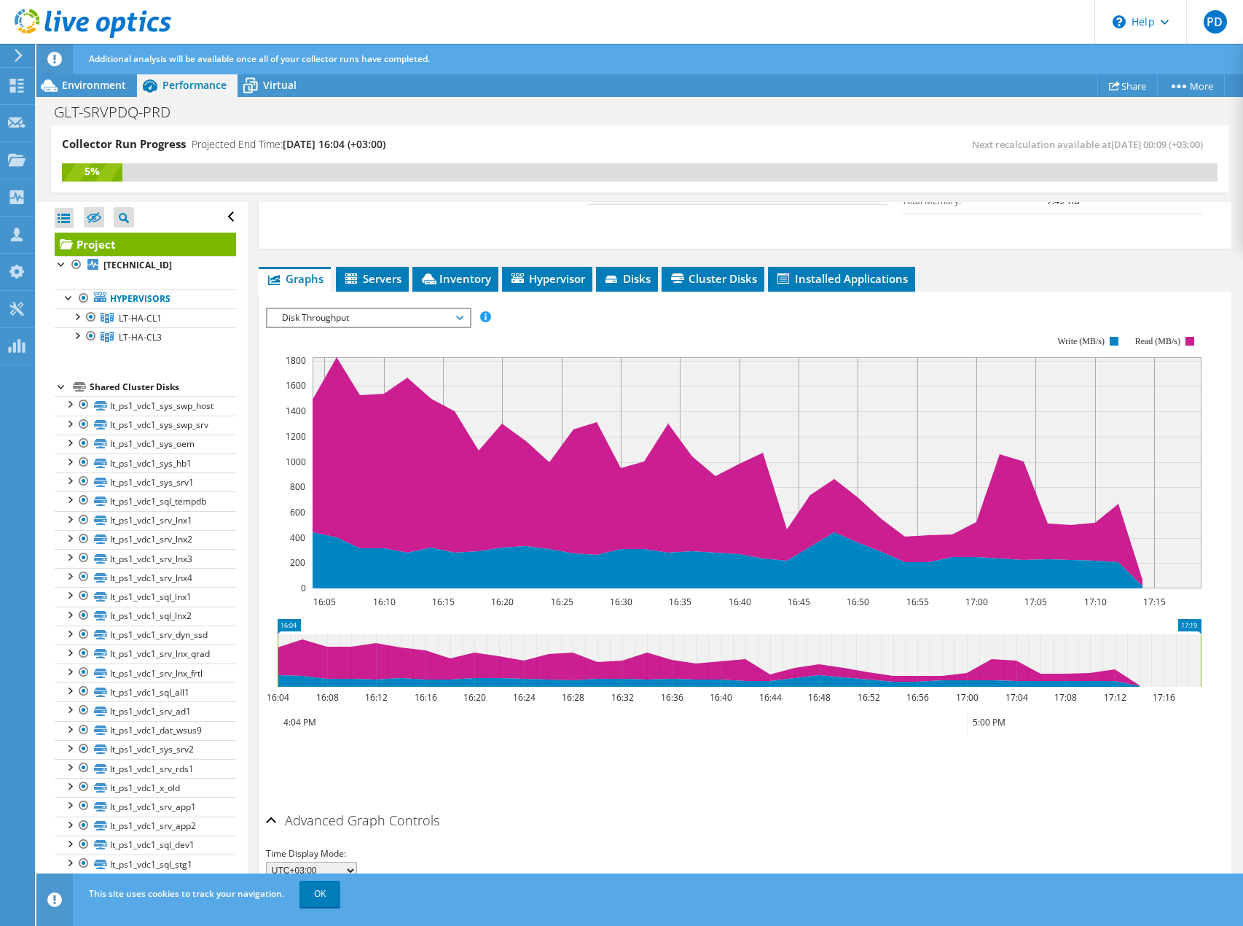
scroll to position [445, 0]
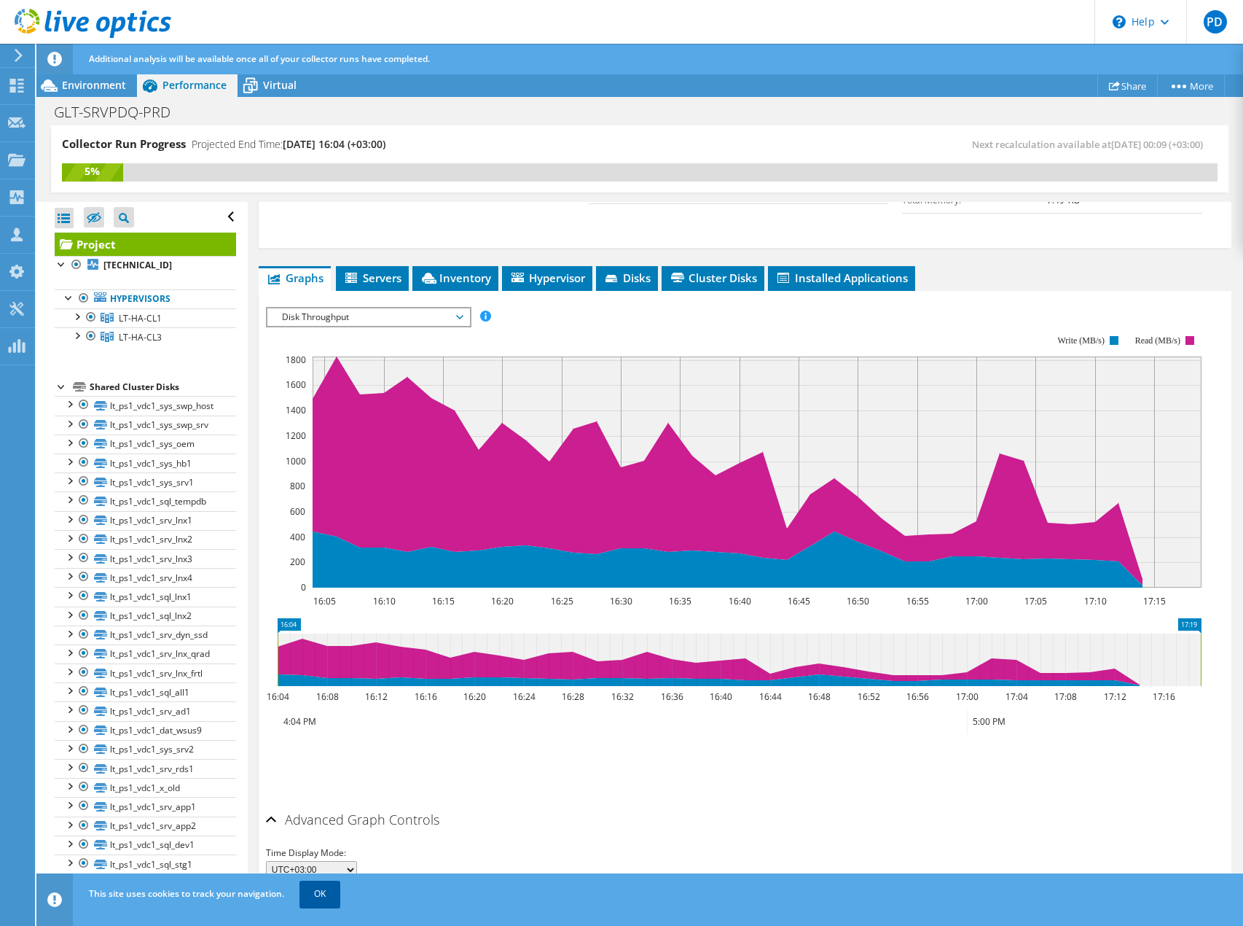
click at [312, 894] on link "OK" at bounding box center [320, 893] width 41 height 26
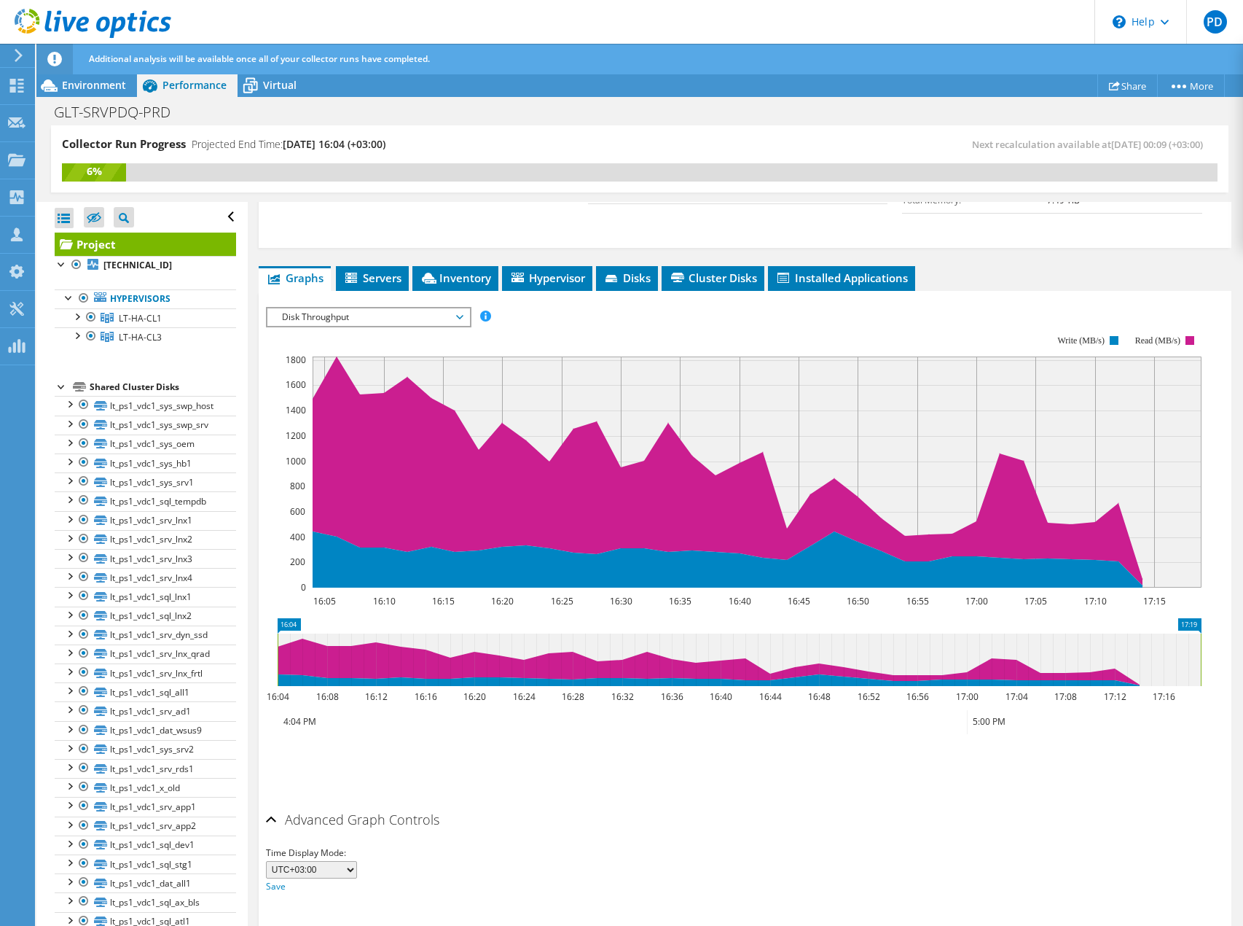
click at [608, 137] on div "Collector Run Progress Projected End Time: 09/12/2025, 16:04 (+03:00)" at bounding box center [351, 149] width 578 height 27
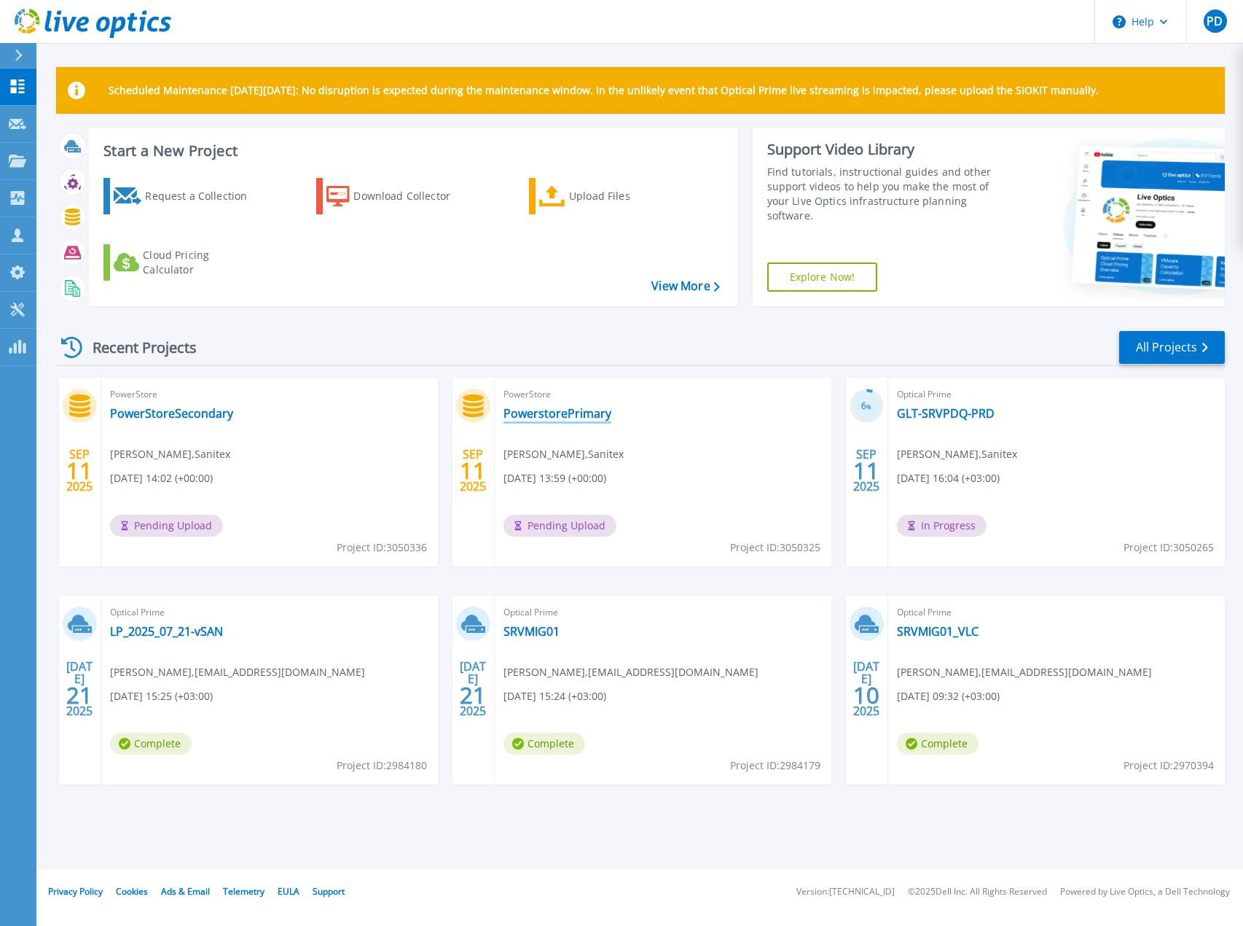
click at [558, 416] on link "PowerstorePrimary" at bounding box center [558, 413] width 108 height 15
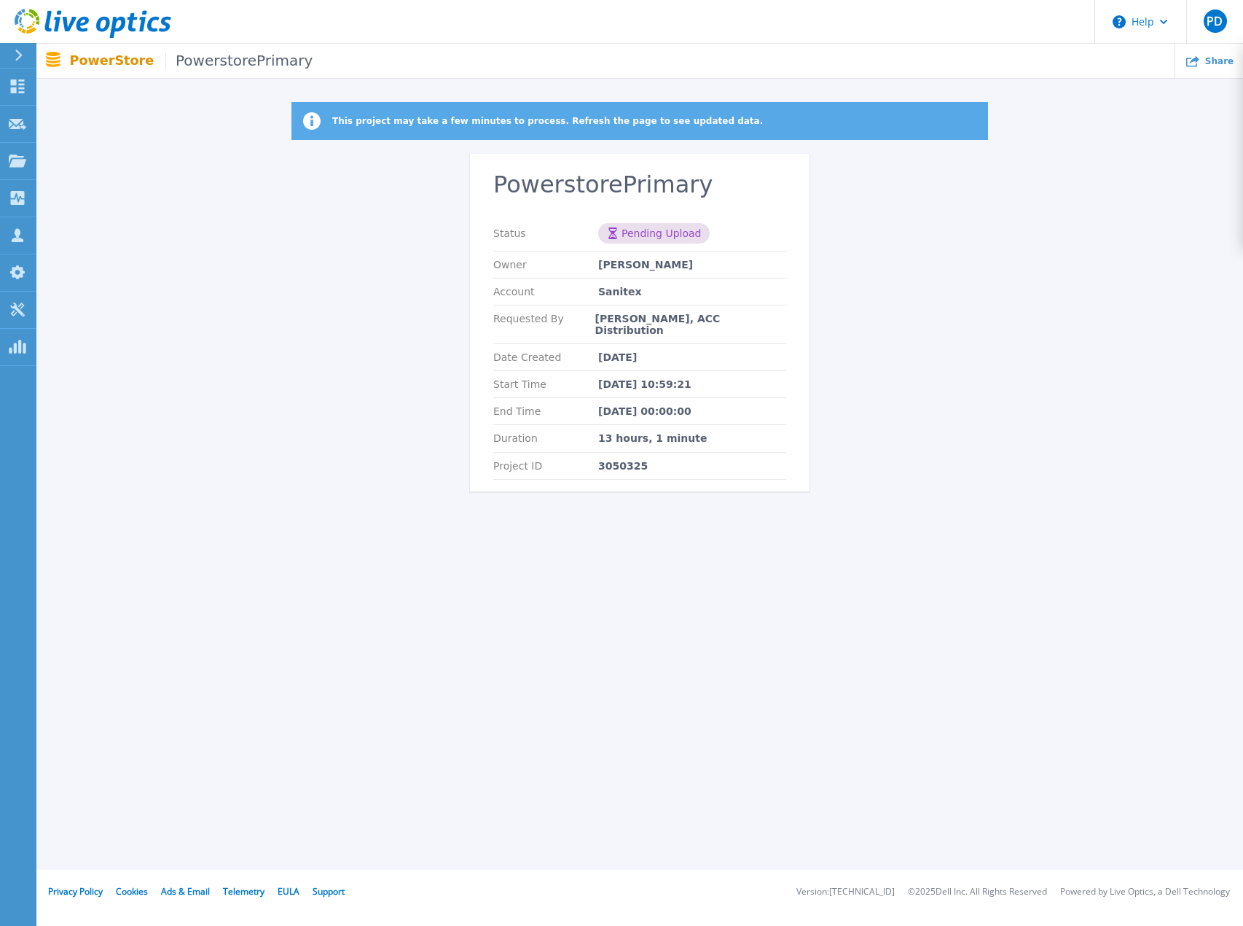
click at [712, 564] on div "This project may take a few minutes to process. Refresh the page to see updated…" at bounding box center [639, 435] width 1207 height 870
click at [556, 537] on div "This project may take a few minutes to process. Refresh the page to see updated…" at bounding box center [639, 435] width 1207 height 870
click at [604, 555] on div "This project may take a few minutes to process. Refresh the page to see updated…" at bounding box center [639, 435] width 1207 height 870
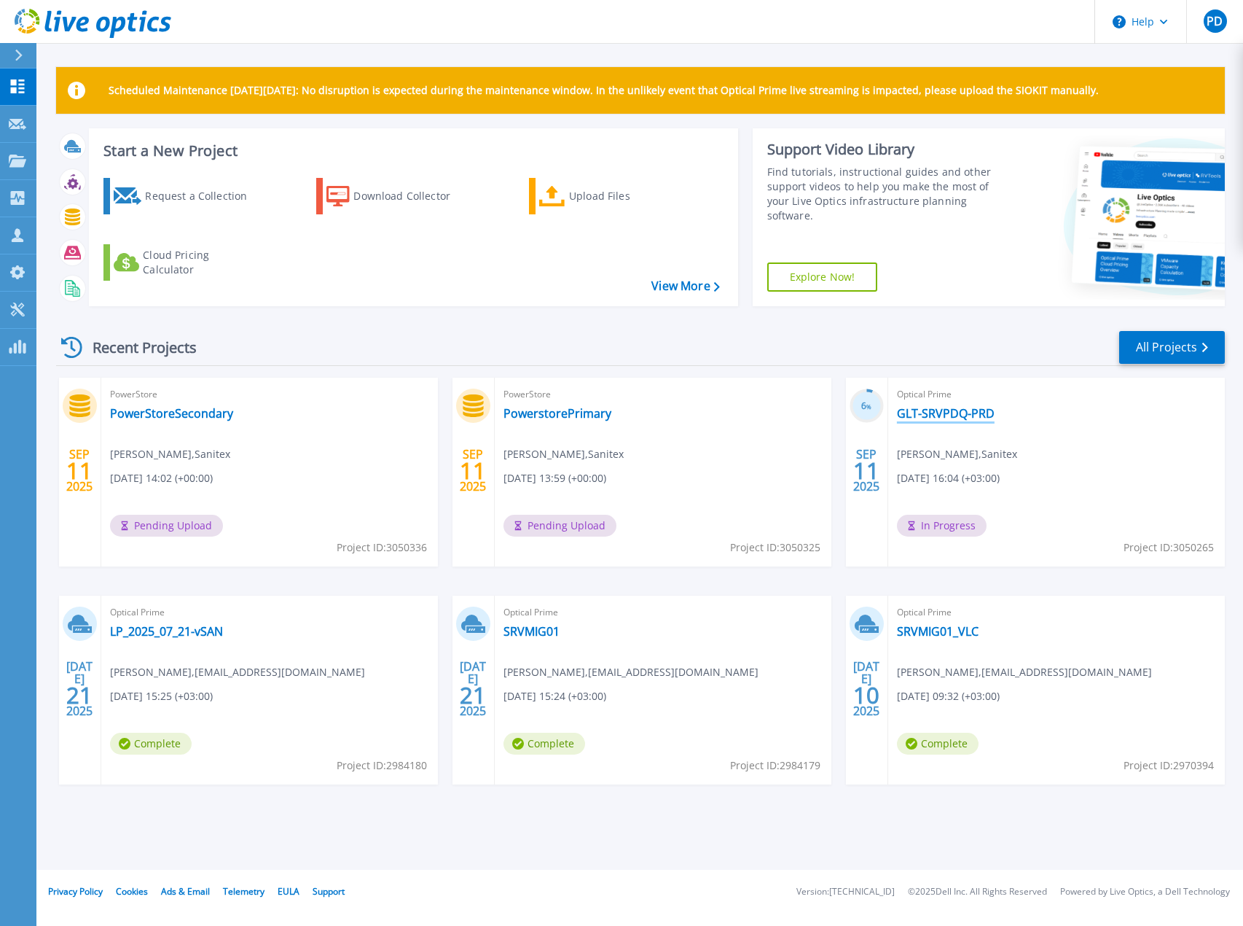
click at [941, 414] on link "GLT-SRVPDQ-PRD" at bounding box center [946, 413] width 98 height 15
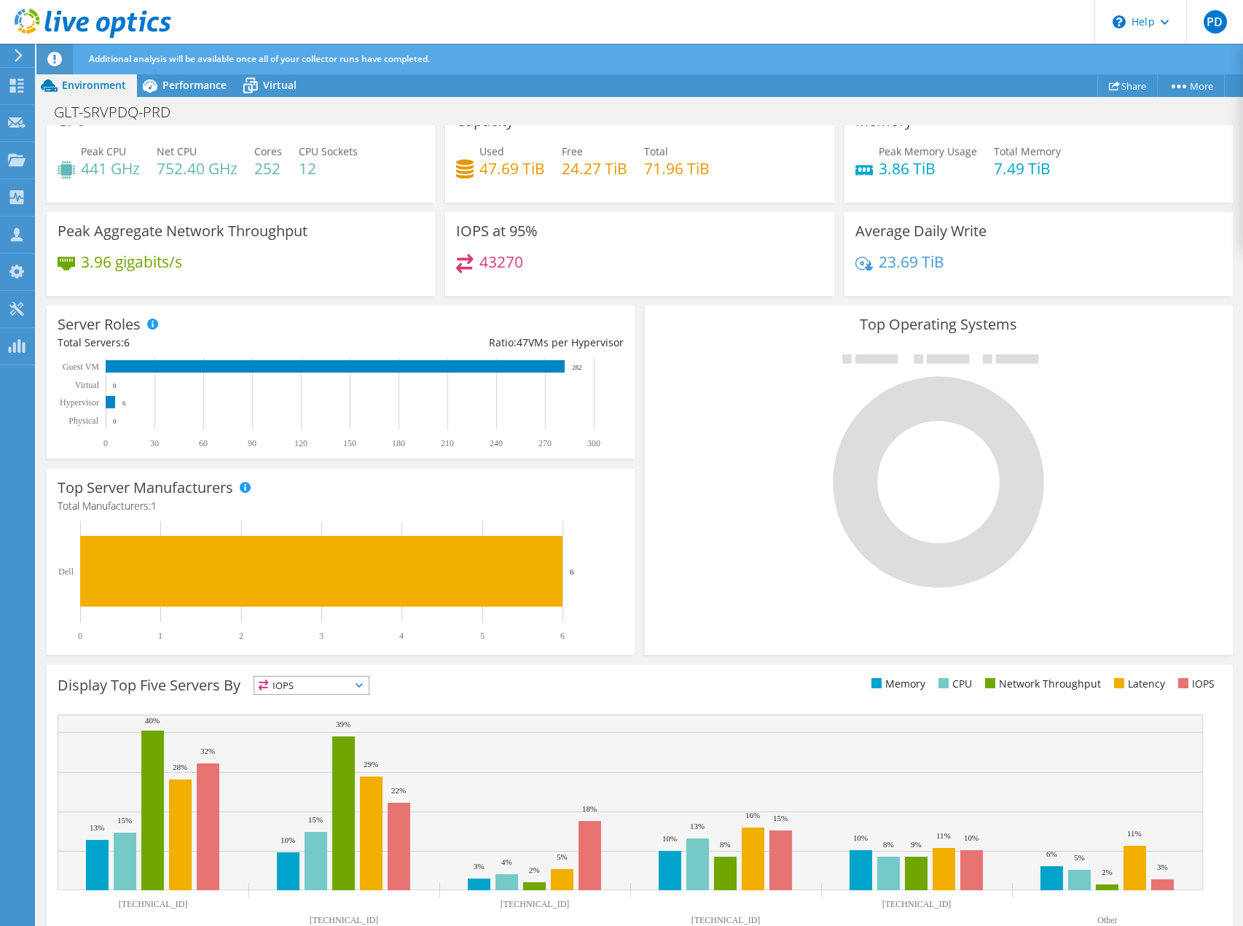
scroll to position [133, 0]
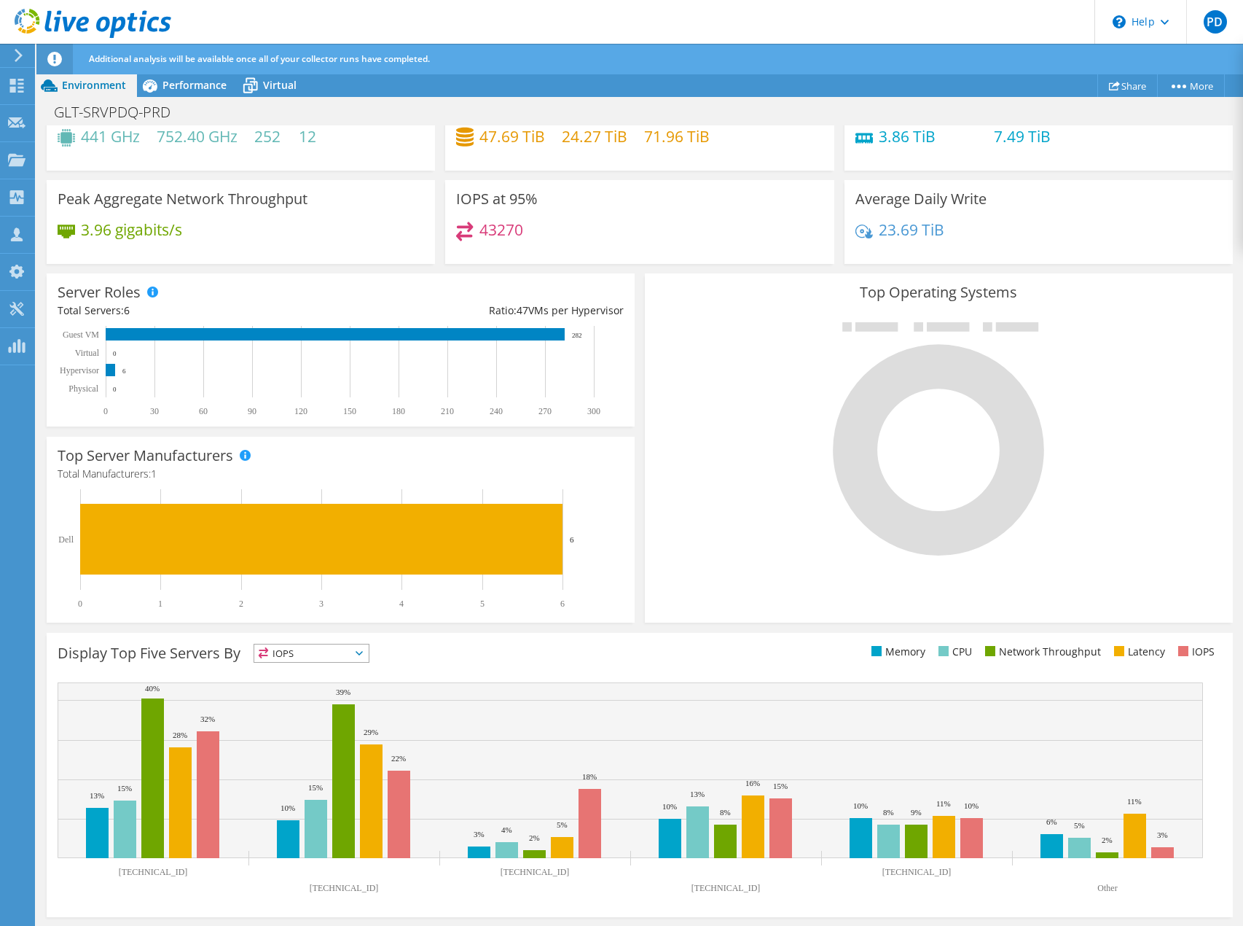
click at [346, 648] on span "IOPS" at bounding box center [311, 652] width 114 height 17
click at [749, 590] on div "Top Operating Systems Windows Linux VMware" at bounding box center [939, 447] width 588 height 349
click at [310, 652] on span "IOPS" at bounding box center [311, 652] width 114 height 17
click at [296, 728] on li "Network Throughput" at bounding box center [311, 733] width 114 height 20
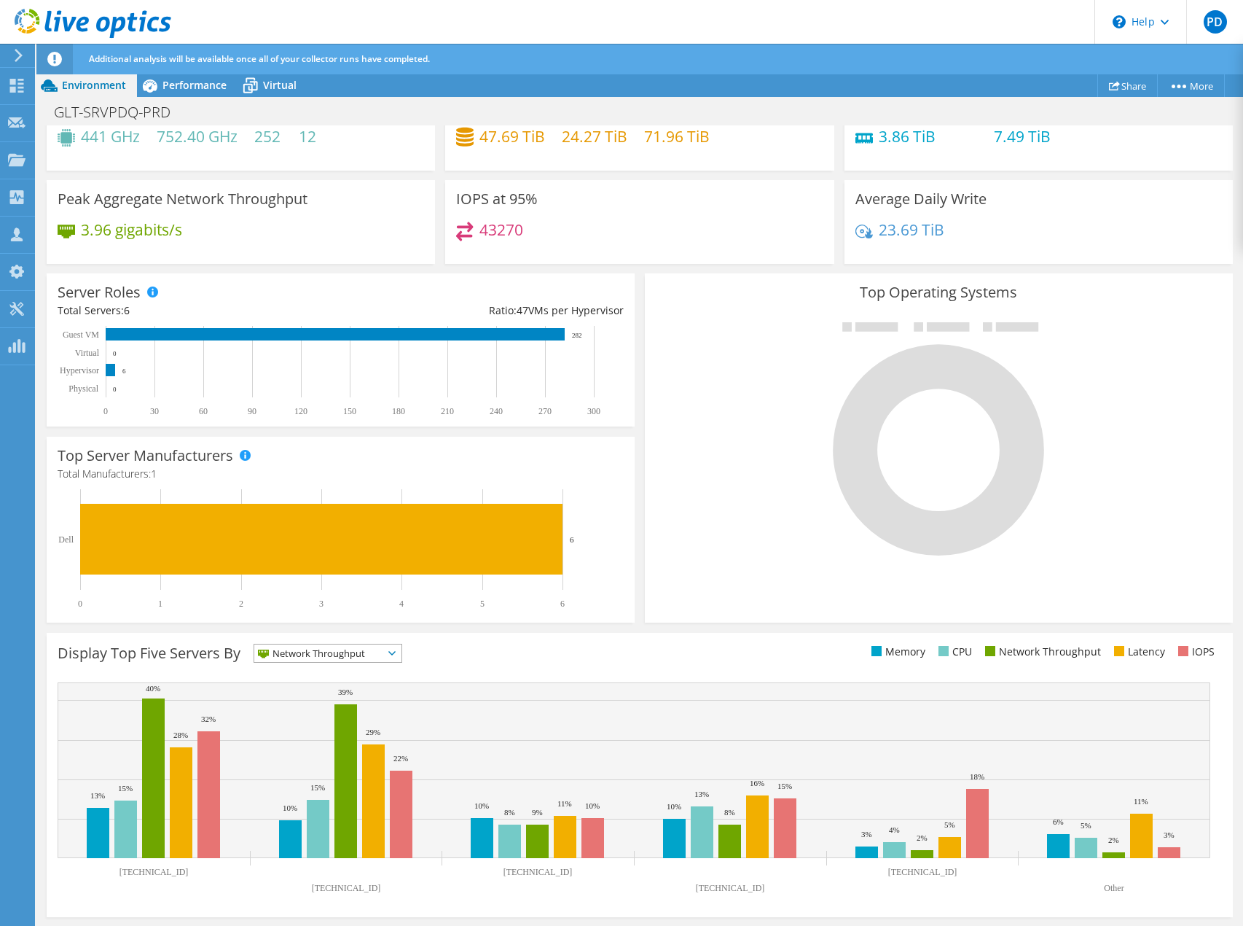
click at [544, 650] on div "Display Top Five Servers By Network Throughput IOPS" at bounding box center [349, 656] width 582 height 24
click at [200, 85] on span "Performance" at bounding box center [195, 85] width 64 height 14
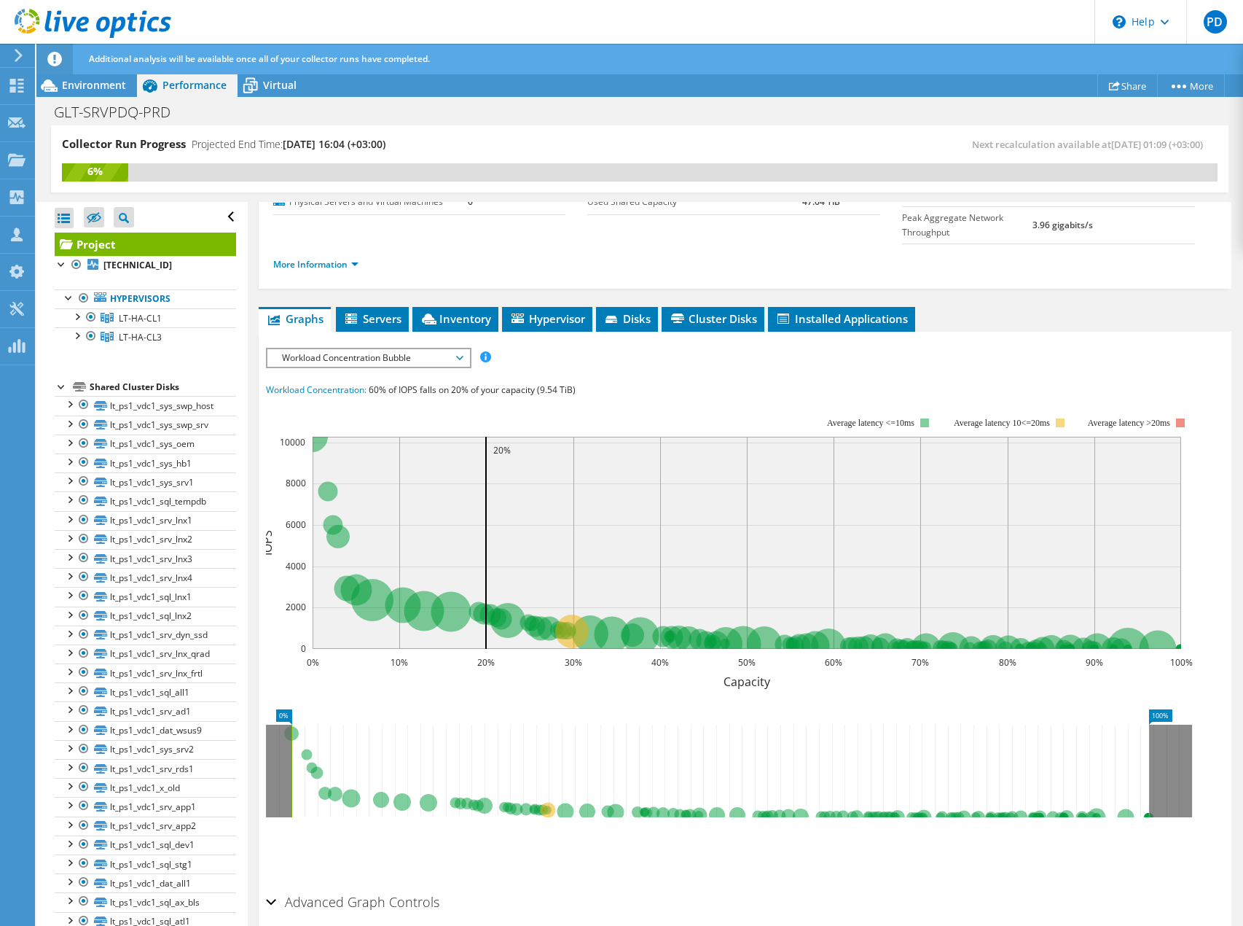
scroll to position [211, 0]
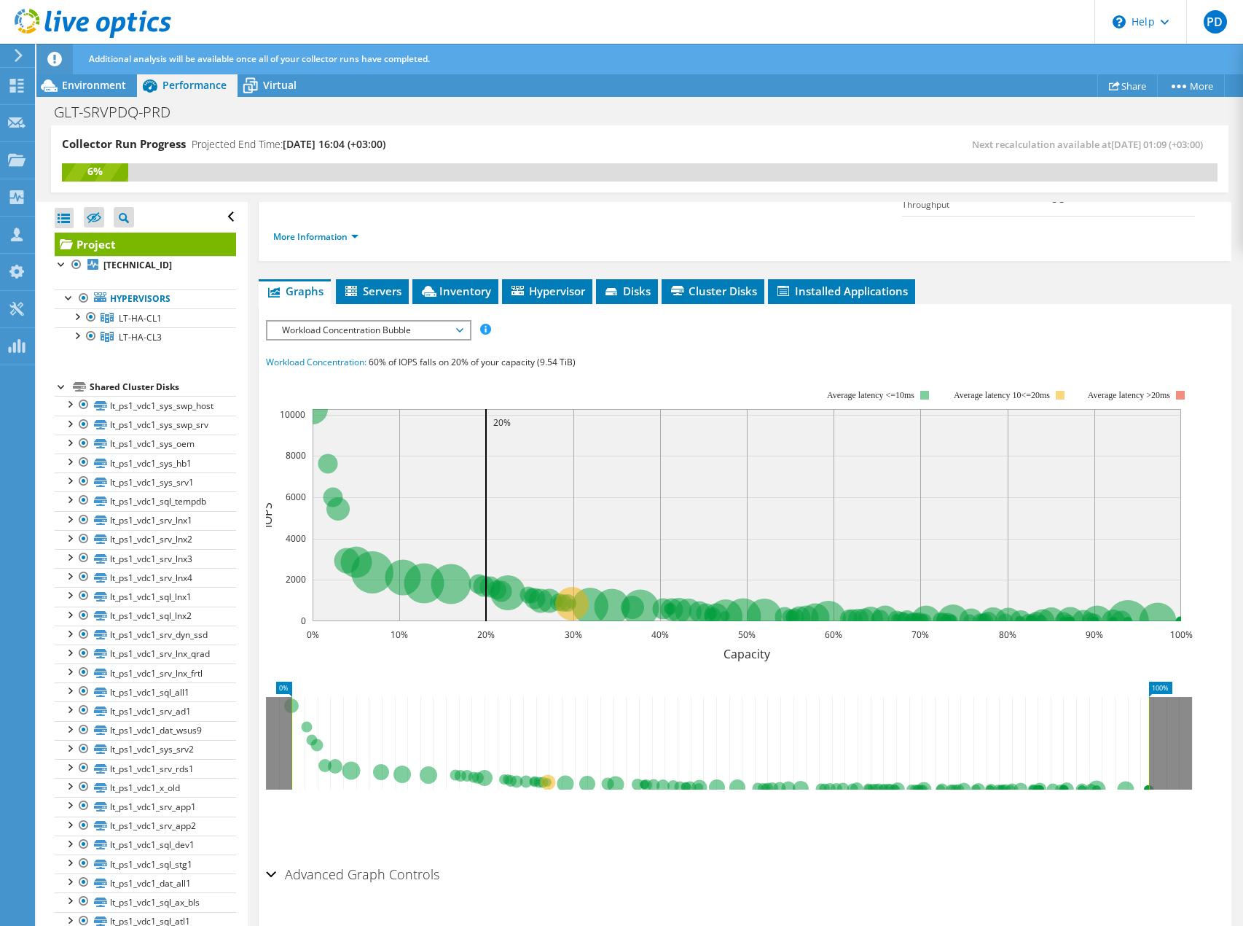
click at [394, 321] on span "Workload Concentration Bubble" at bounding box center [368, 329] width 187 height 17
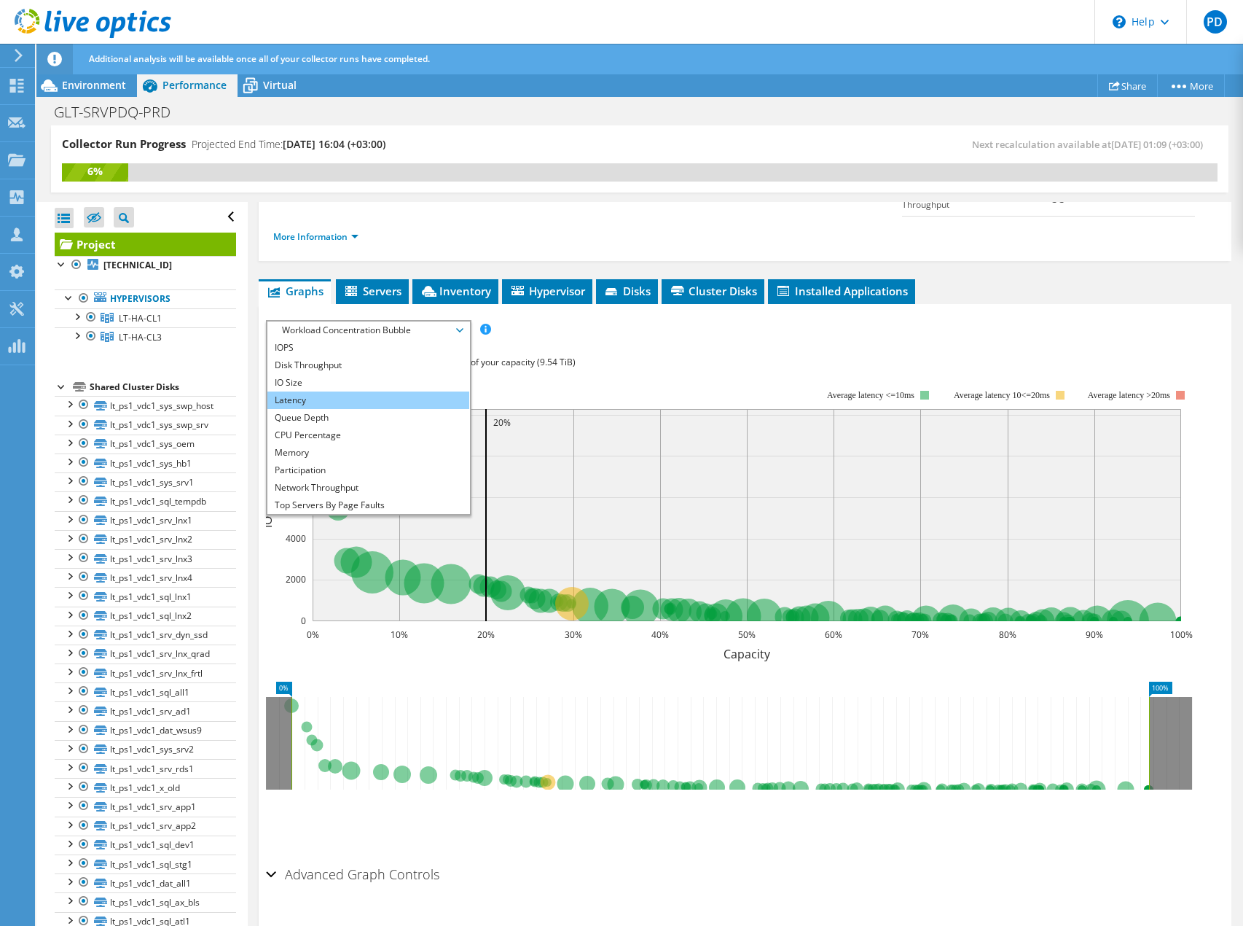
click at [297, 391] on li "Latency" at bounding box center [368, 399] width 202 height 17
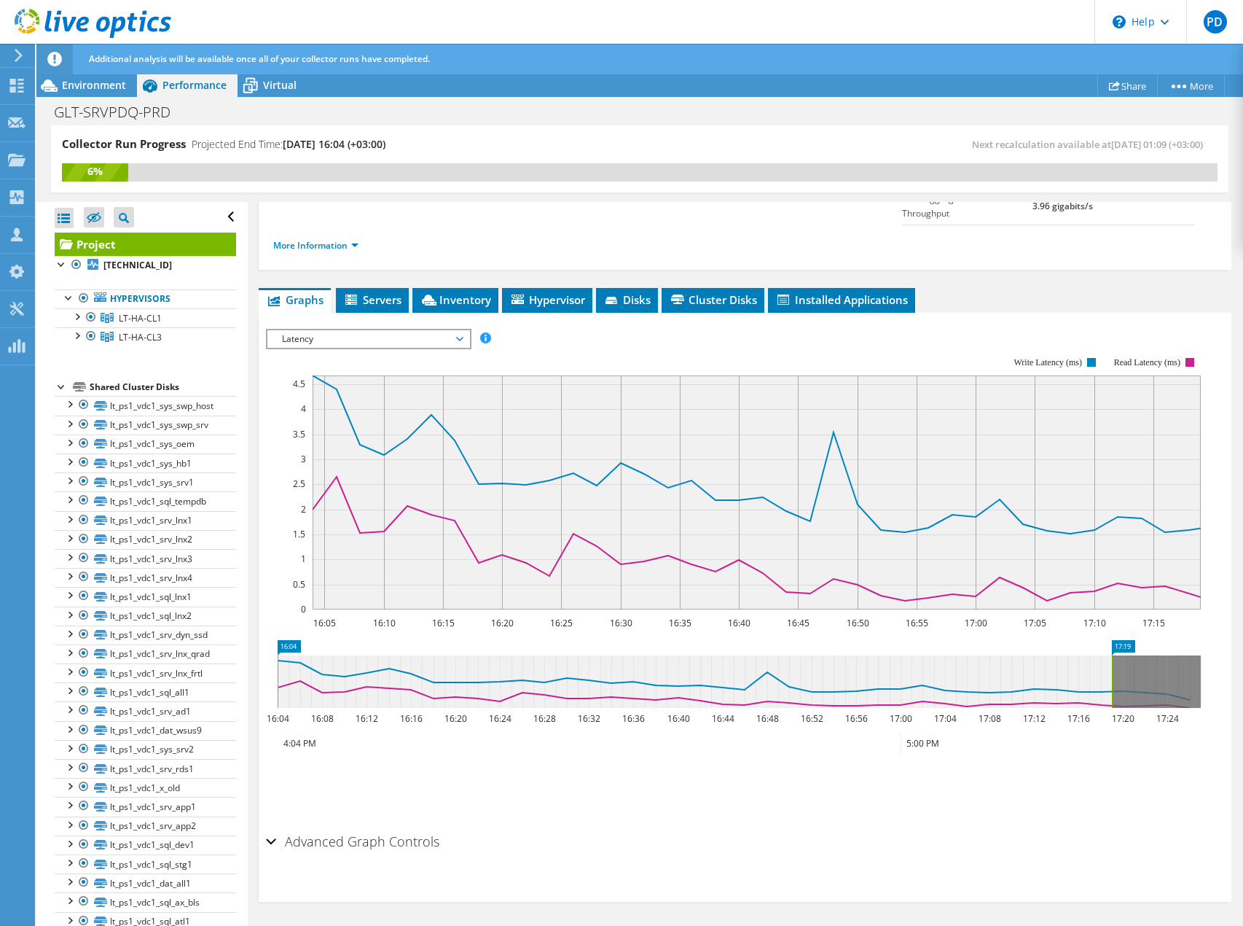
scroll to position [170, 0]
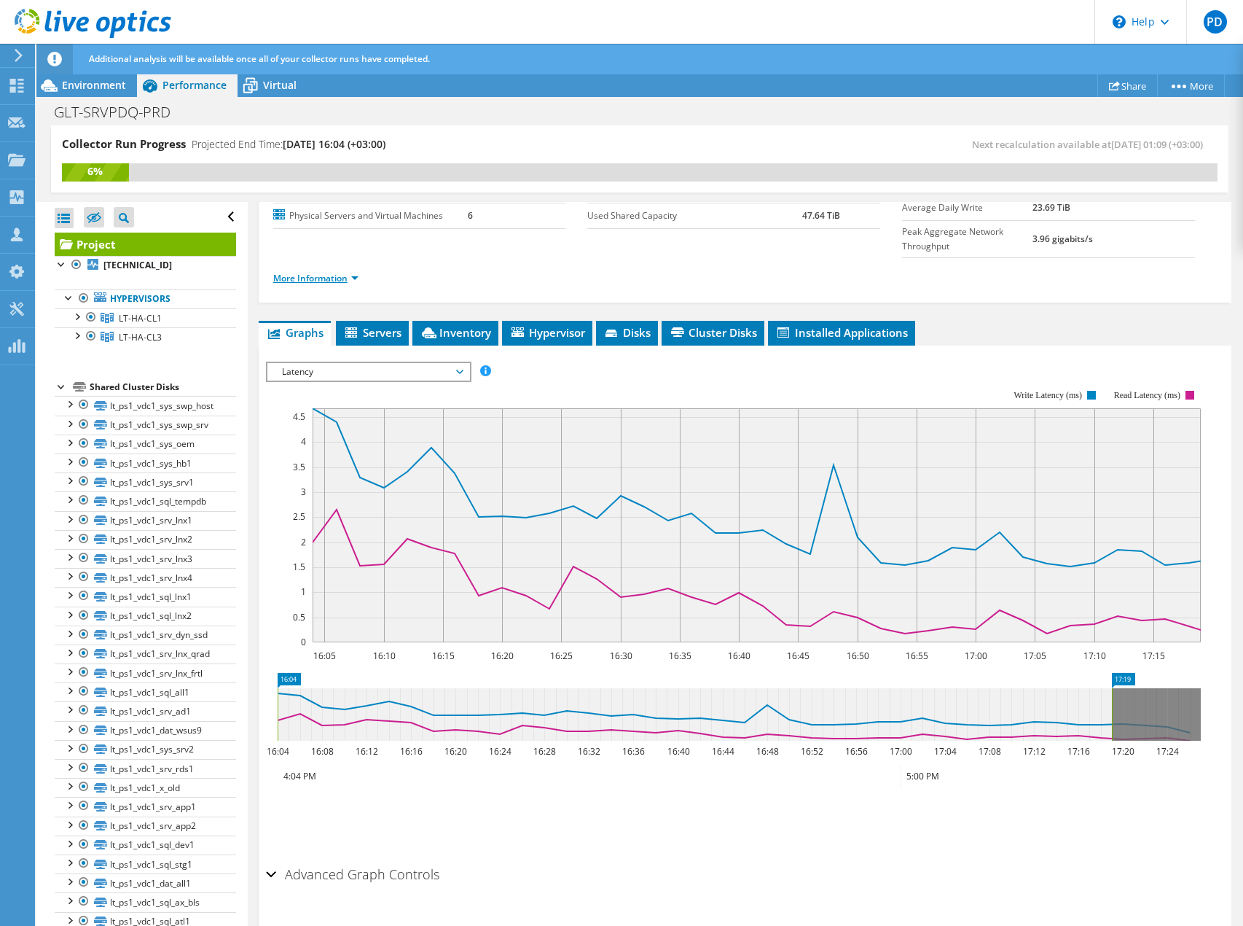
click at [332, 272] on link "More Information" at bounding box center [315, 278] width 85 height 12
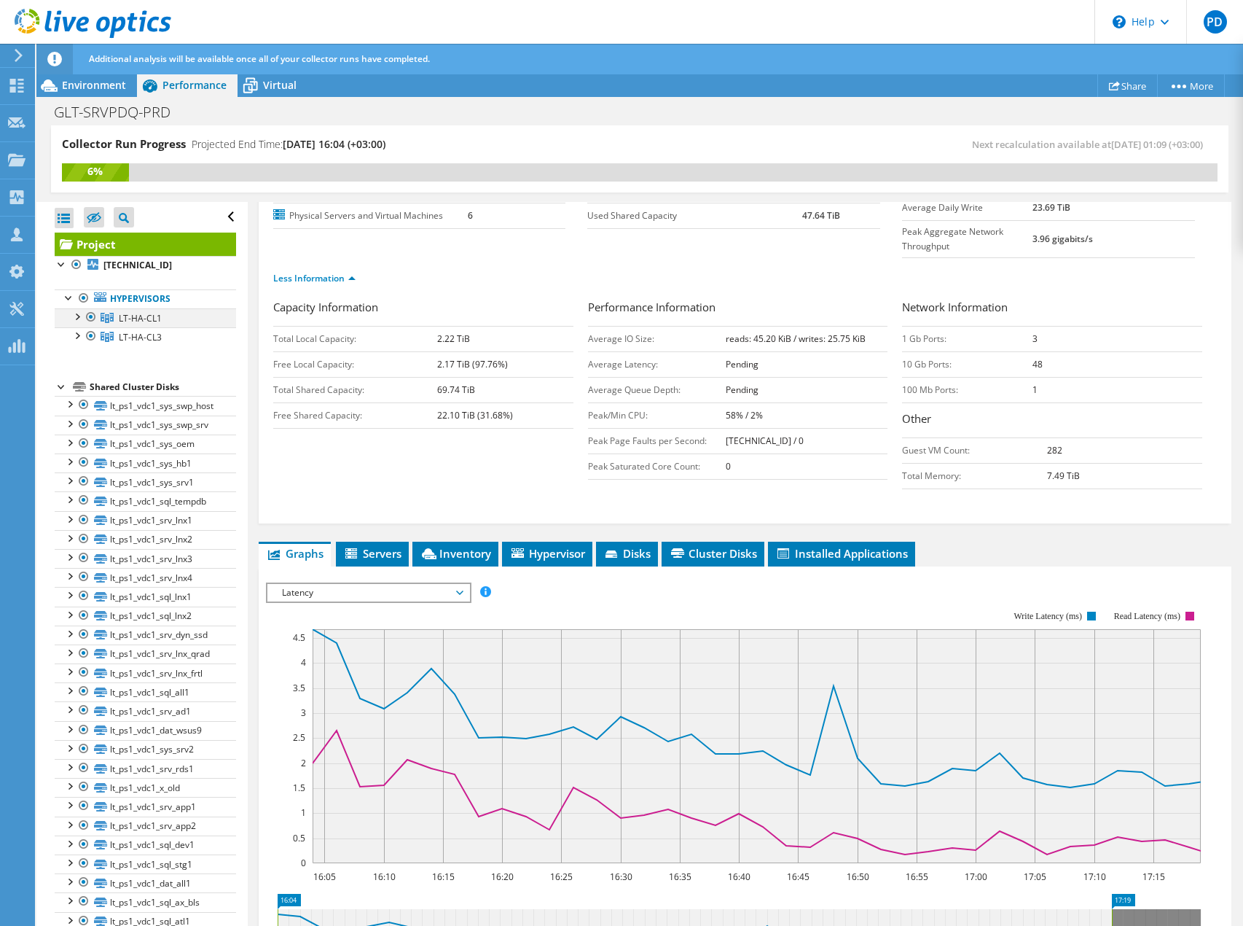
click at [79, 318] on div at bounding box center [76, 315] width 15 height 15
click at [78, 390] on div at bounding box center [76, 392] width 15 height 15
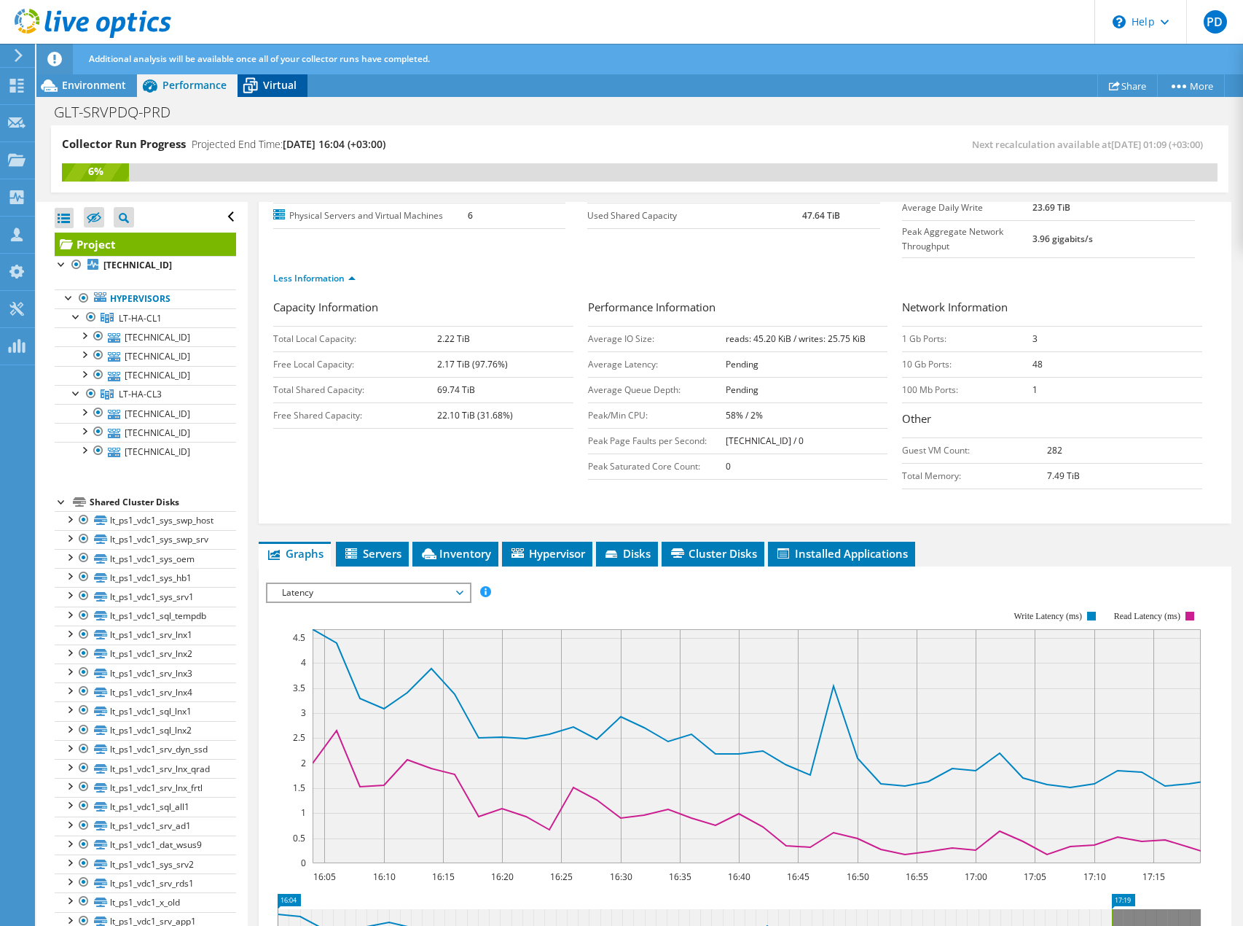
click at [274, 85] on span "Virtual" at bounding box center [280, 85] width 34 height 14
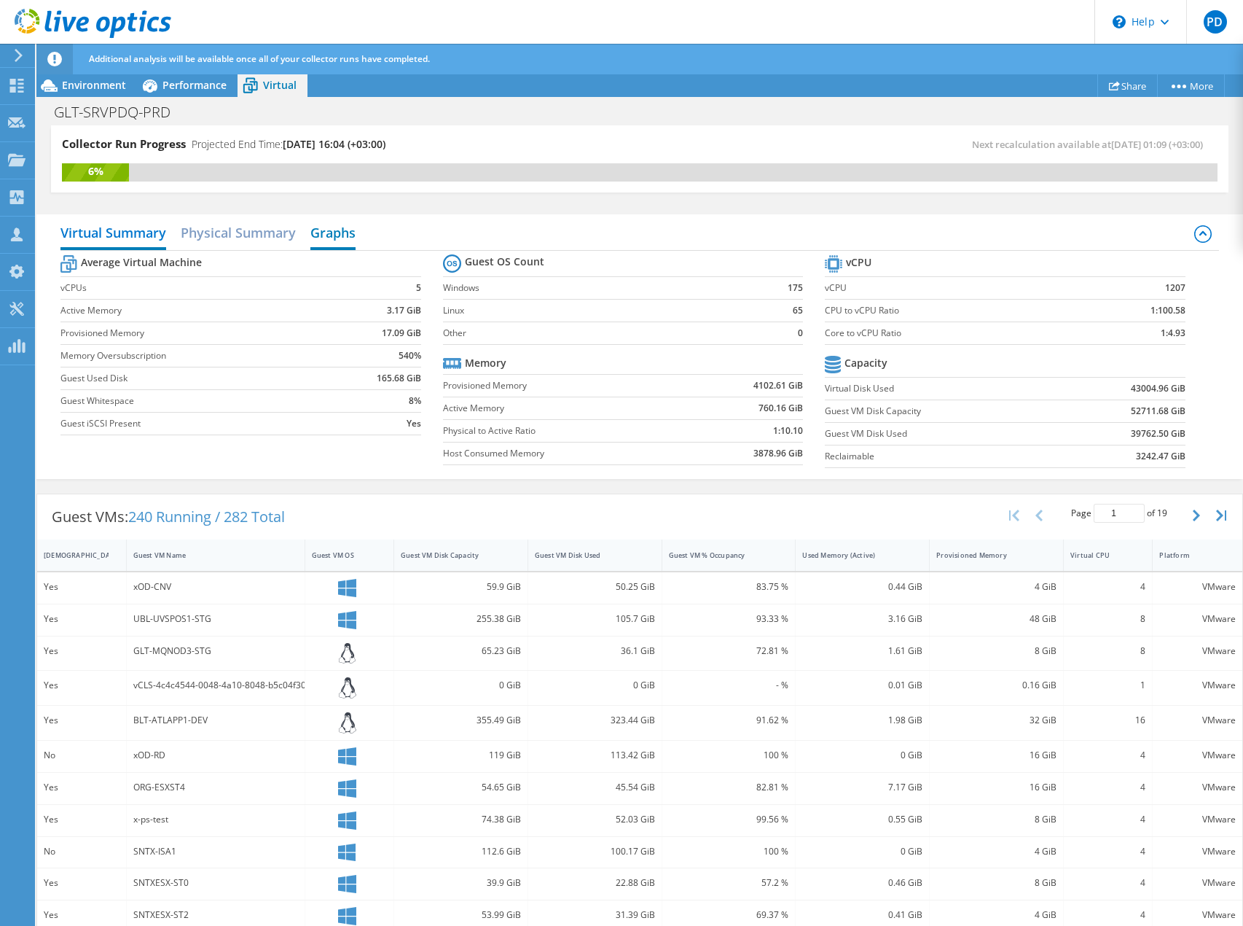
click at [336, 236] on h2 "Graphs" at bounding box center [332, 234] width 45 height 32
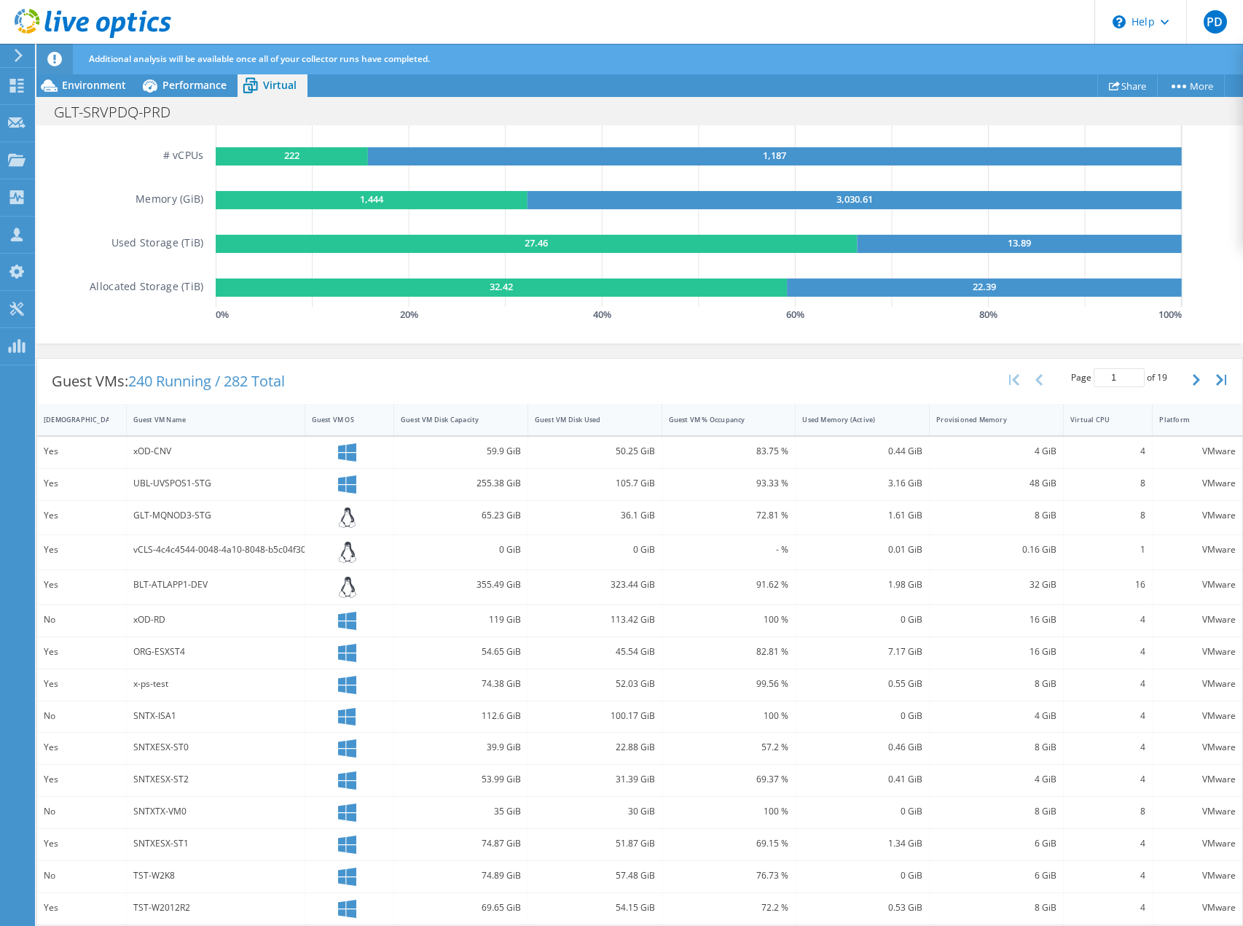
scroll to position [0, 0]
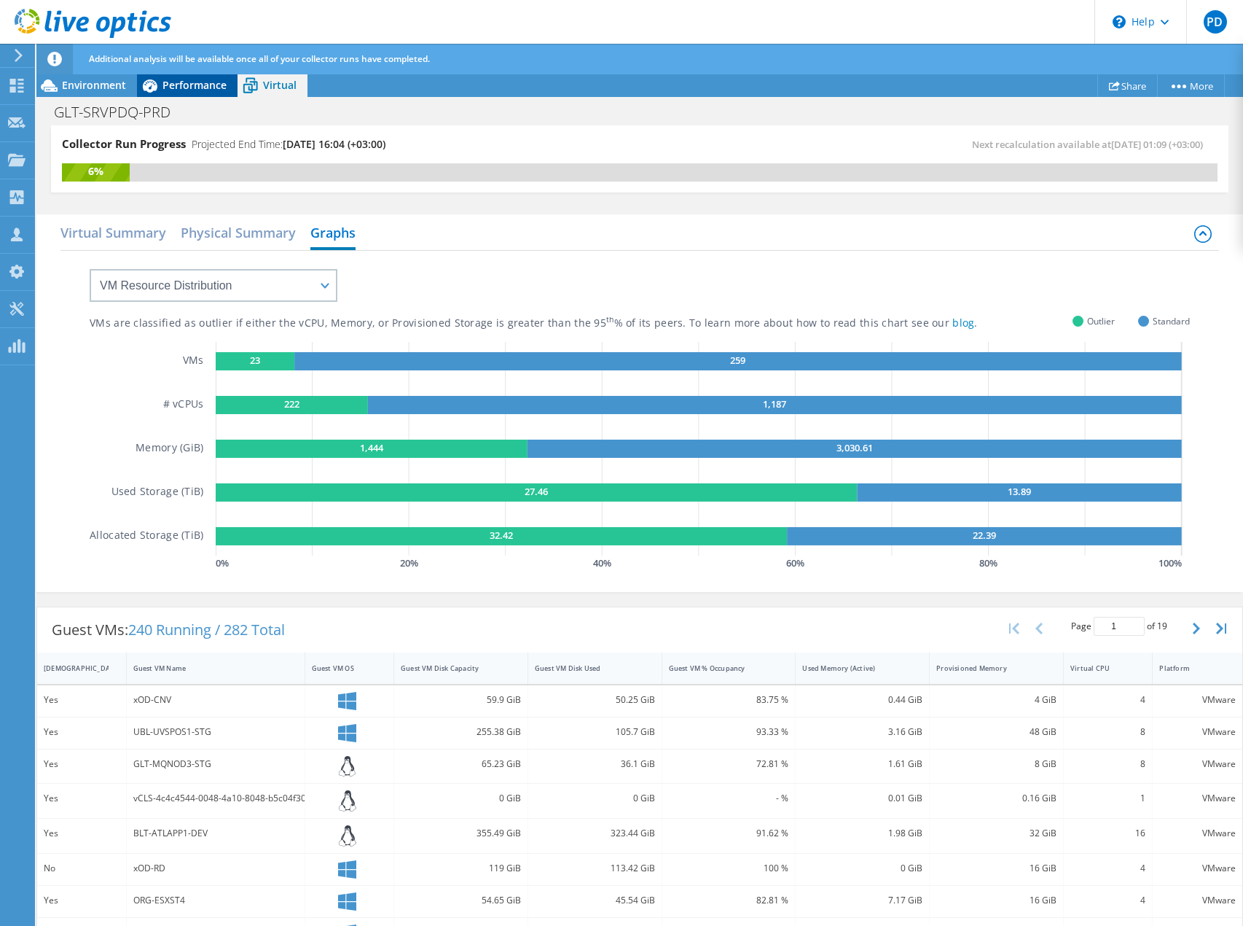
click at [200, 85] on span "Performance" at bounding box center [195, 85] width 64 height 14
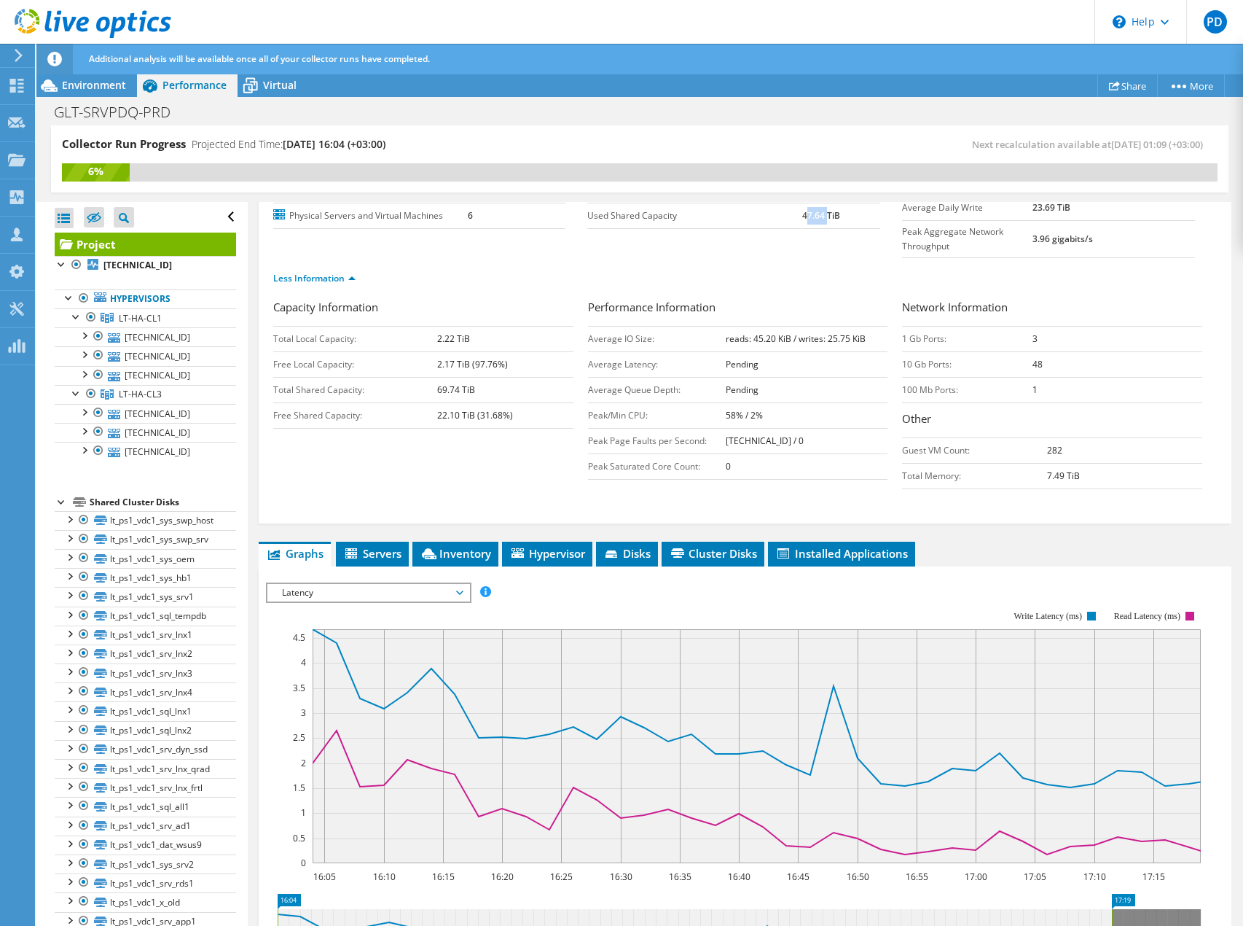
drag, startPoint x: 798, startPoint y: 214, endPoint x: 821, endPoint y: 217, distance: 22.8
click at [821, 217] on b "47.64 TiB" at bounding box center [821, 215] width 38 height 12
click at [826, 217] on b "47.64 TiB" at bounding box center [821, 215] width 38 height 12
drag, startPoint x: 1039, startPoint y: 212, endPoint x: 1133, endPoint y: 215, distance: 94.1
click at [1133, 220] on tr "Peak Aggregate Network Throughput 3.96 gigabits/s" at bounding box center [1048, 238] width 293 height 37
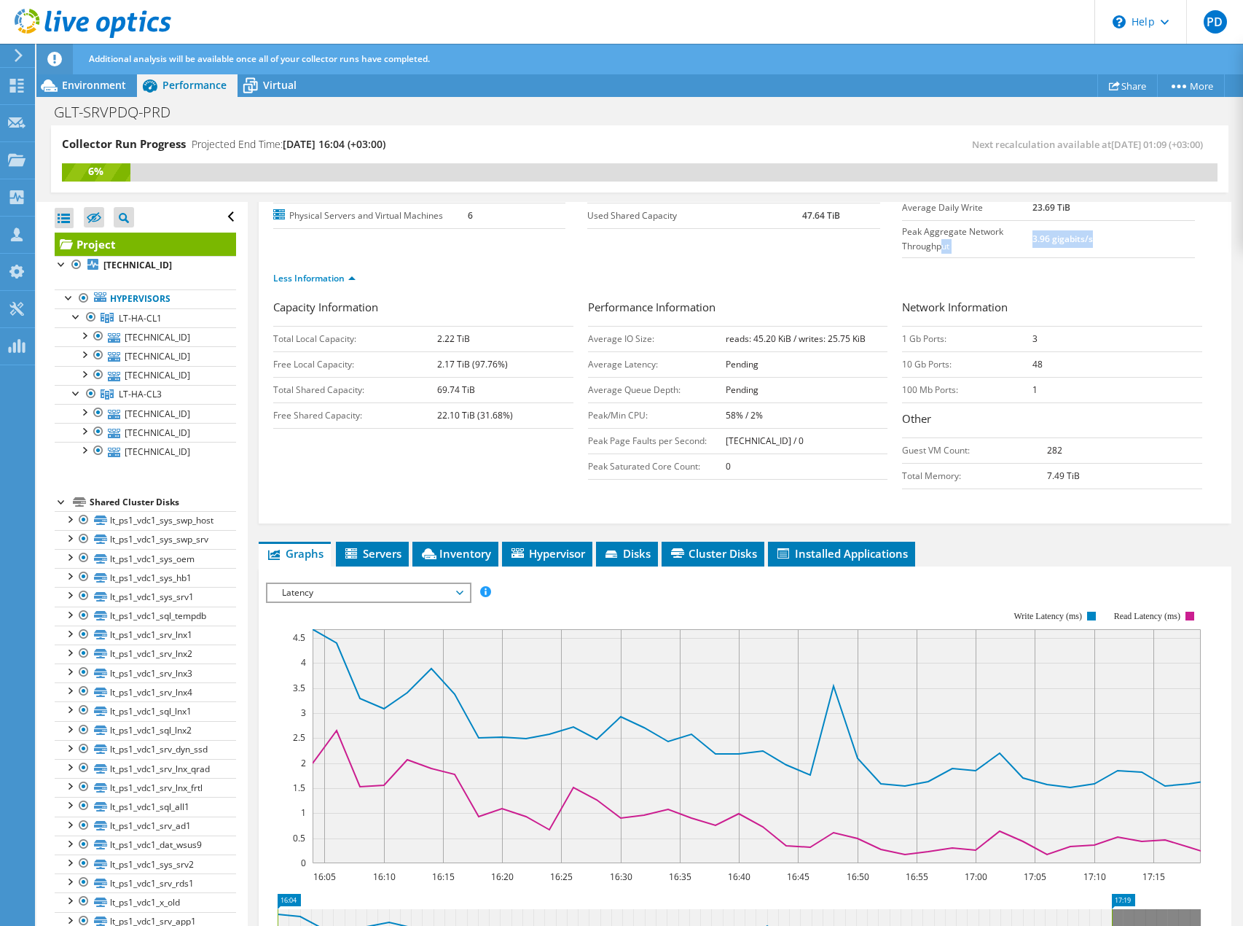
click at [1133, 220] on td "3.96 gigabits/s" at bounding box center [1114, 238] width 163 height 37
